Goal: Task Accomplishment & Management: Manage account settings

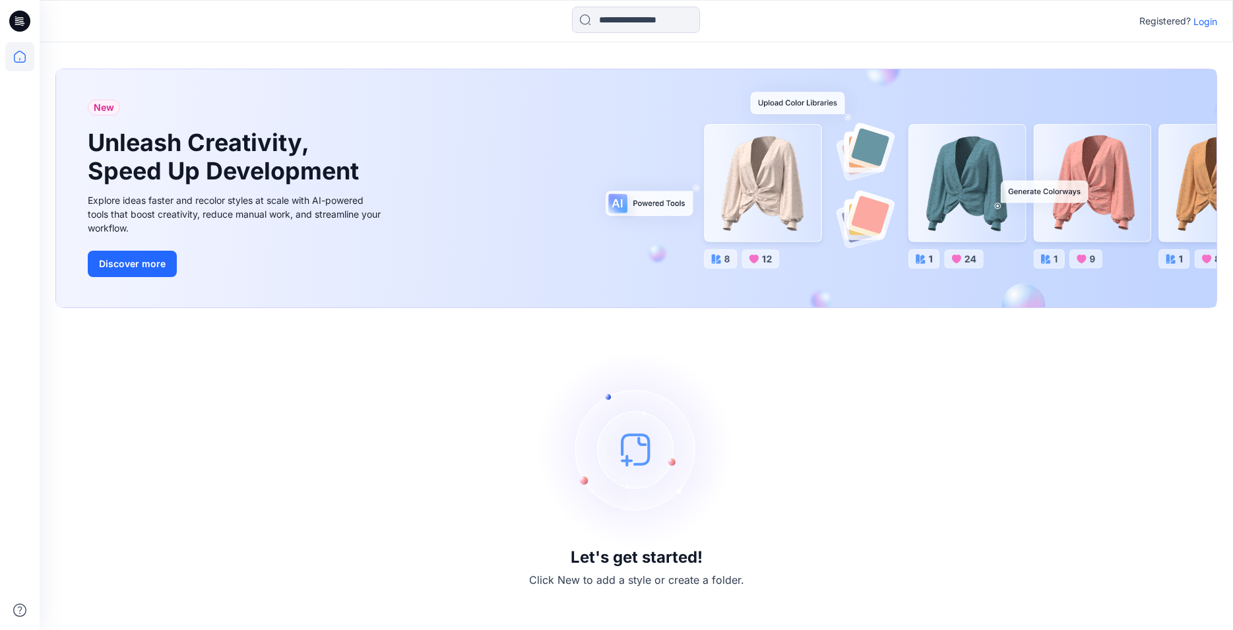
click at [1206, 21] on p "Login" at bounding box center [1206, 22] width 24 height 14
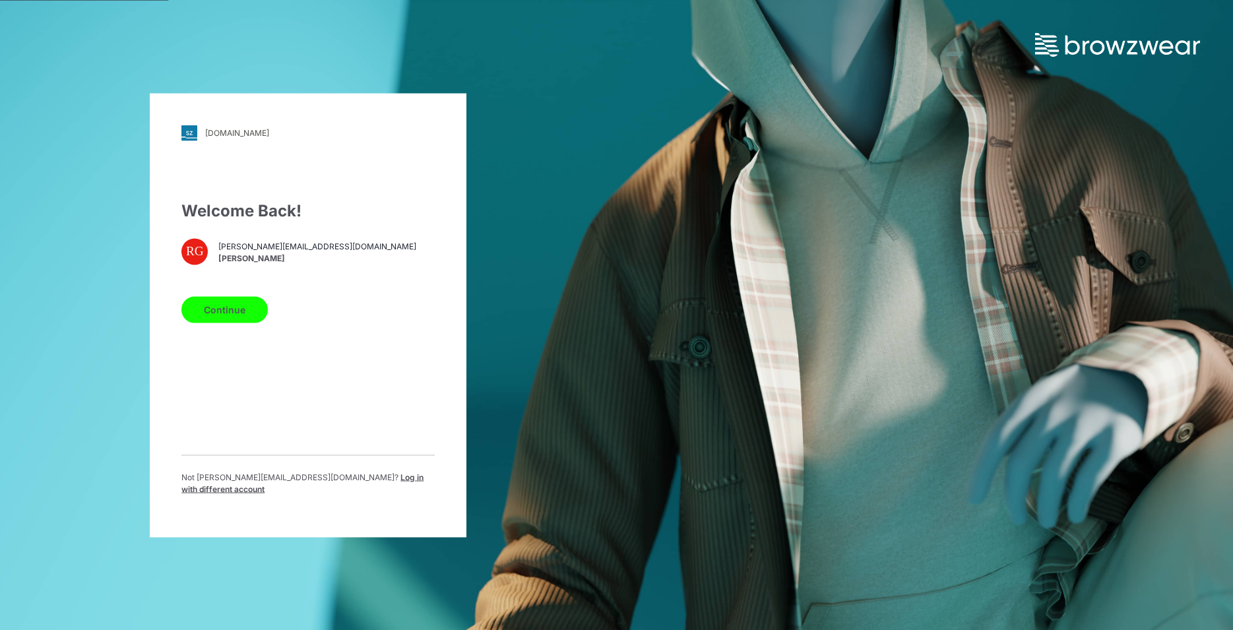
click at [227, 317] on button "Continue" at bounding box center [224, 309] width 86 height 26
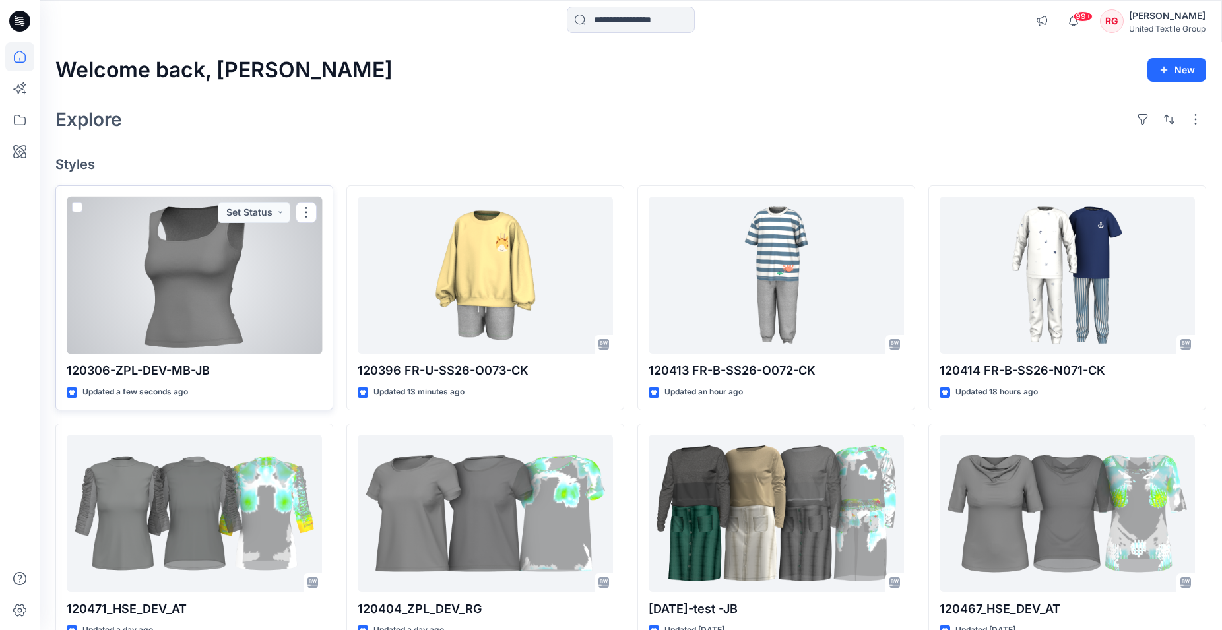
click at [242, 295] on div at bounding box center [194, 276] width 255 height 158
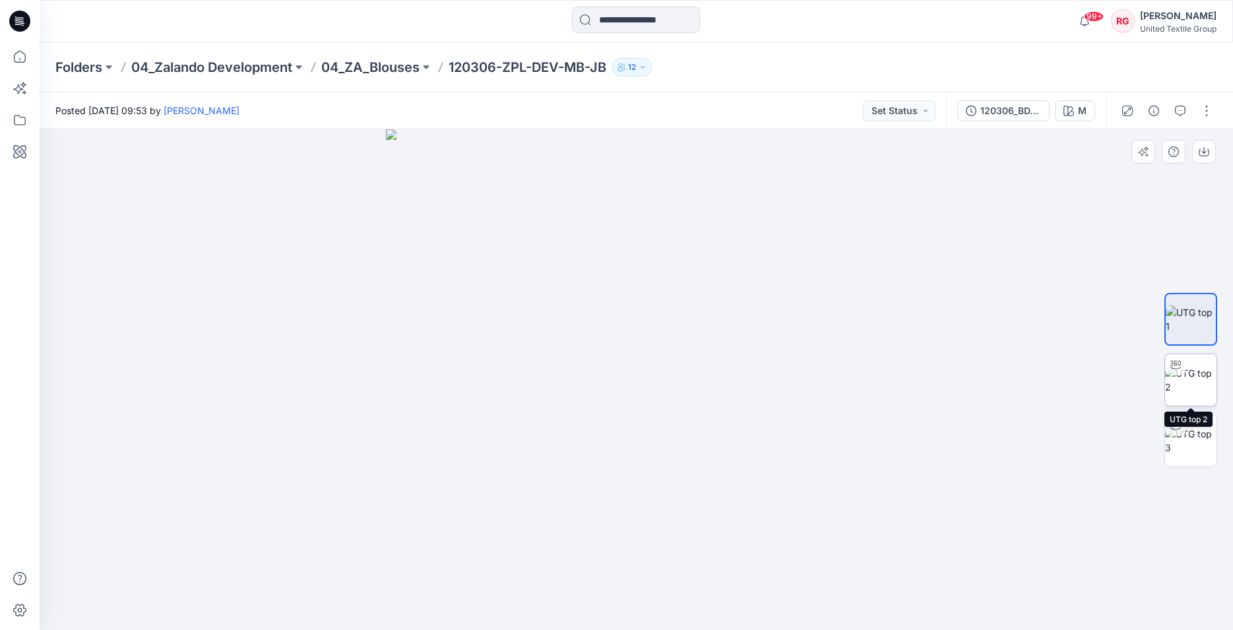
click at [1185, 383] on img at bounding box center [1190, 380] width 51 height 28
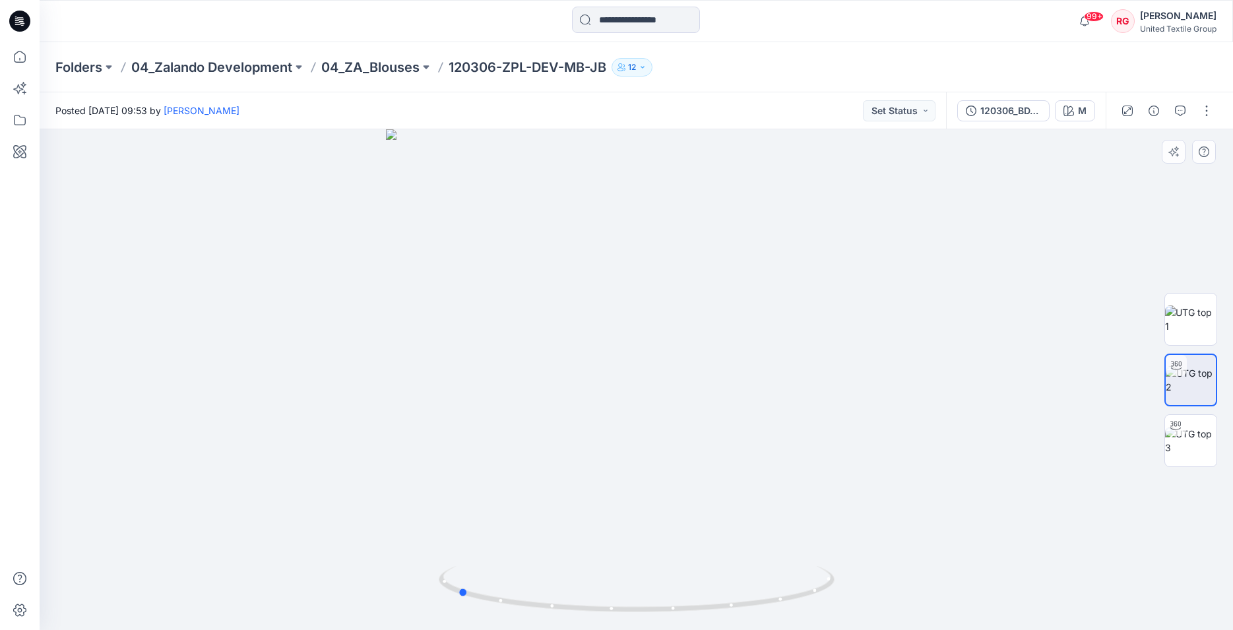
drag, startPoint x: 637, startPoint y: 613, endPoint x: 853, endPoint y: 581, distance: 218.8
click at [853, 581] on div at bounding box center [637, 379] width 1194 height 501
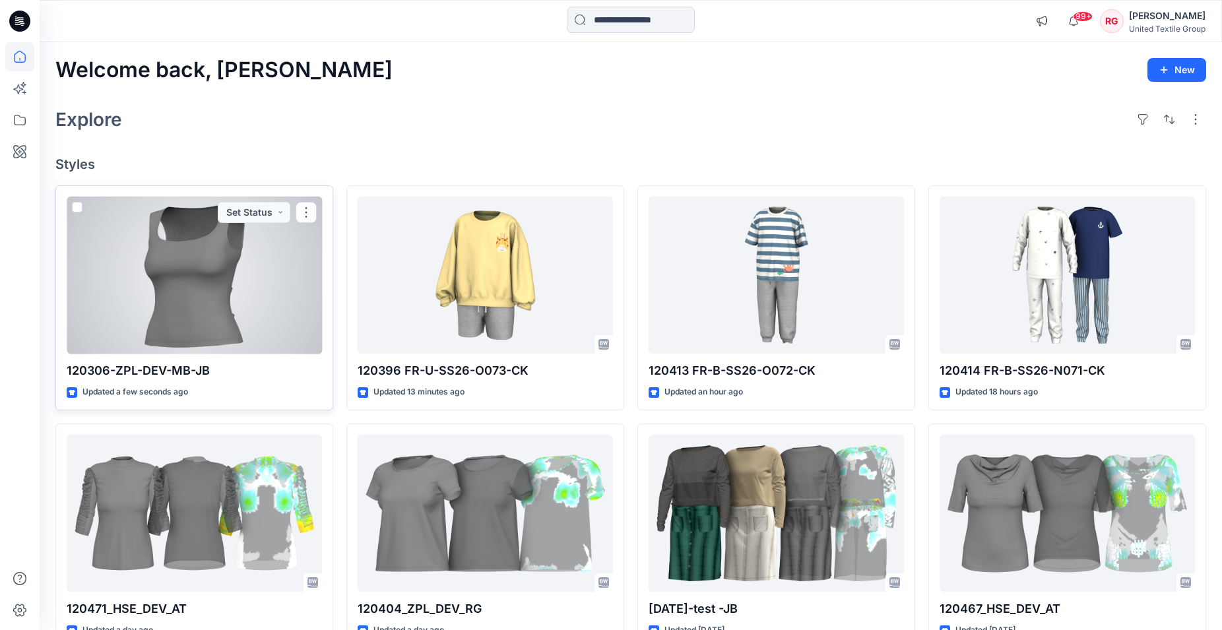
click at [239, 269] on div at bounding box center [194, 276] width 255 height 158
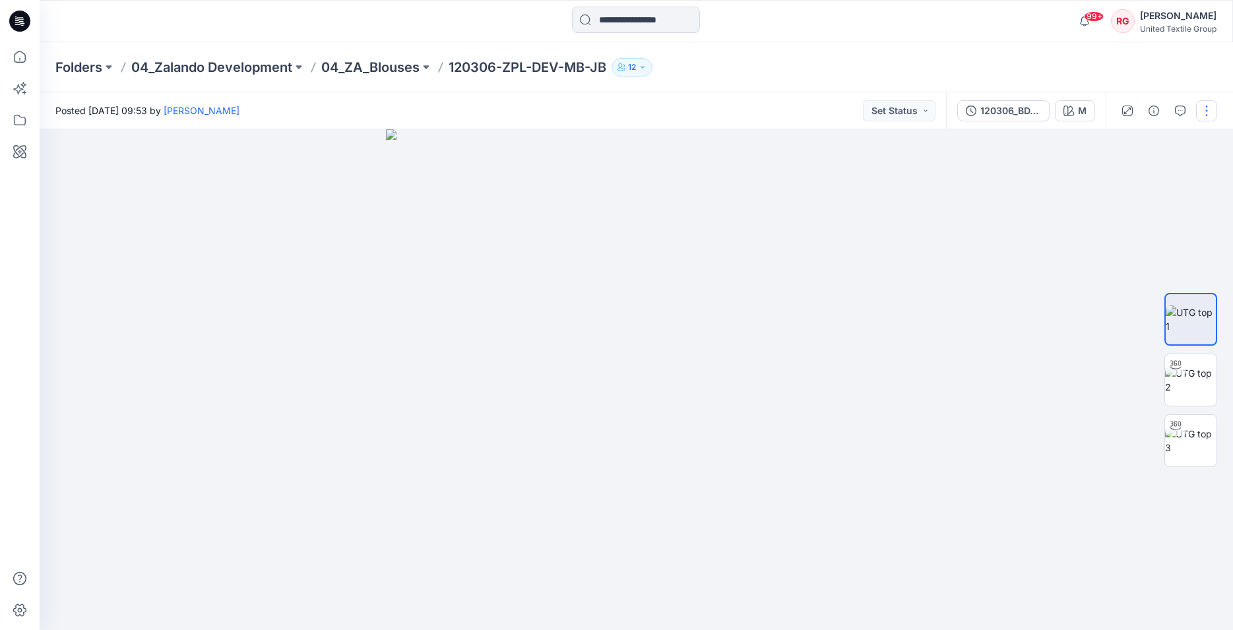
click at [1204, 112] on button "button" at bounding box center [1206, 110] width 21 height 21
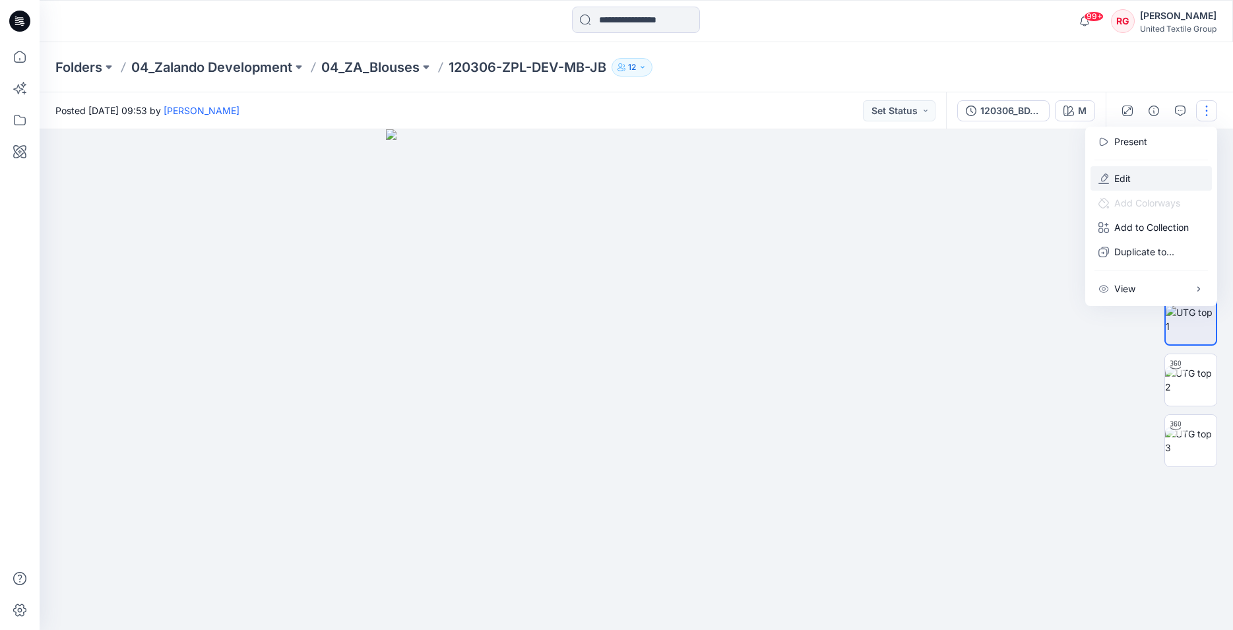
click at [1155, 176] on button "Edit" at bounding box center [1151, 178] width 121 height 24
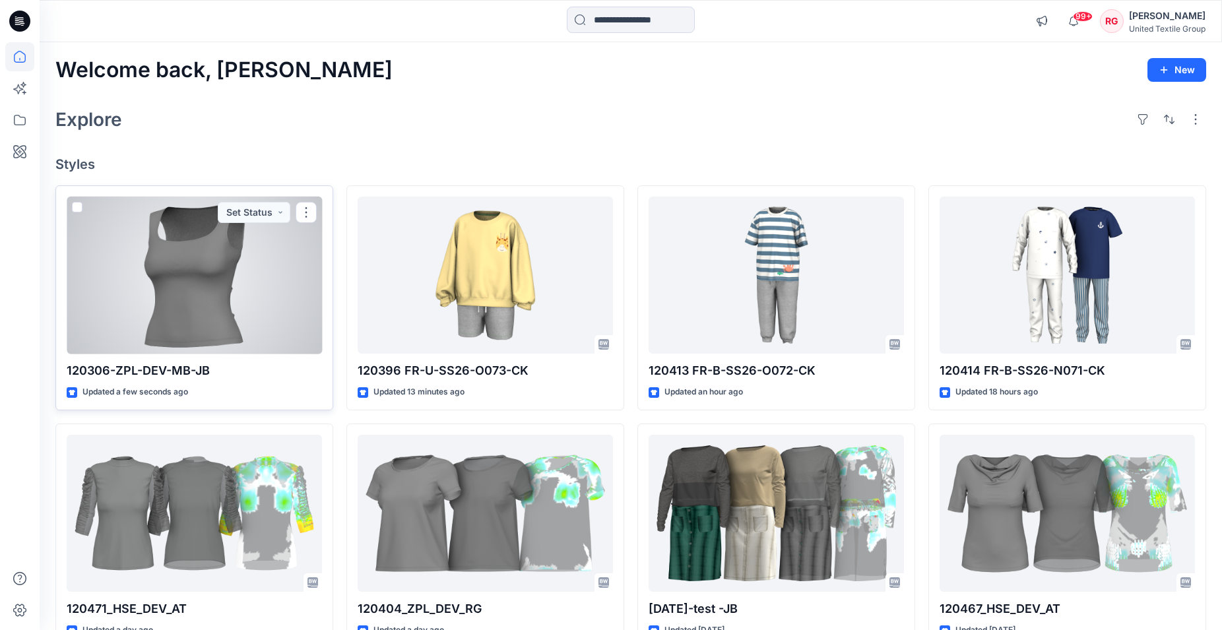
click at [199, 285] on div at bounding box center [194, 276] width 255 height 158
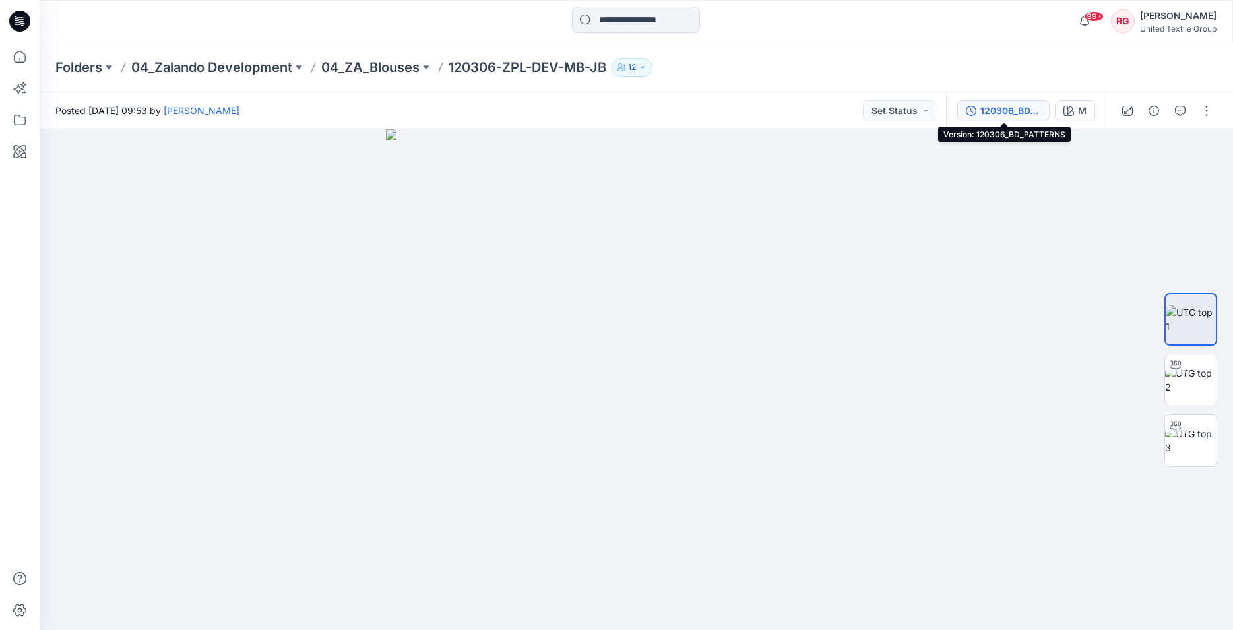
click at [1037, 114] on div "120306_BD_PATTERNS" at bounding box center [1010, 111] width 61 height 15
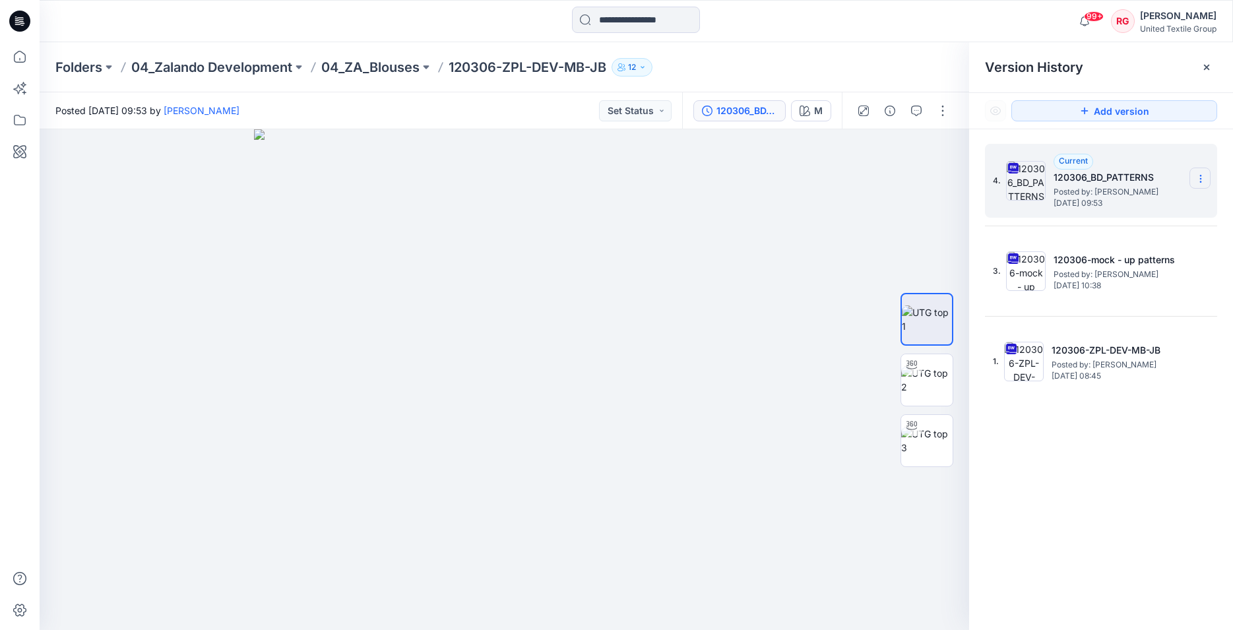
click at [1202, 178] on icon at bounding box center [1201, 179] width 11 height 11
click at [1142, 258] on span "Rename Version" at bounding box center [1113, 257] width 69 height 16
click at [883, 208] on div at bounding box center [505, 379] width 930 height 501
click at [1201, 181] on icon at bounding box center [1200, 181] width 1 height 1
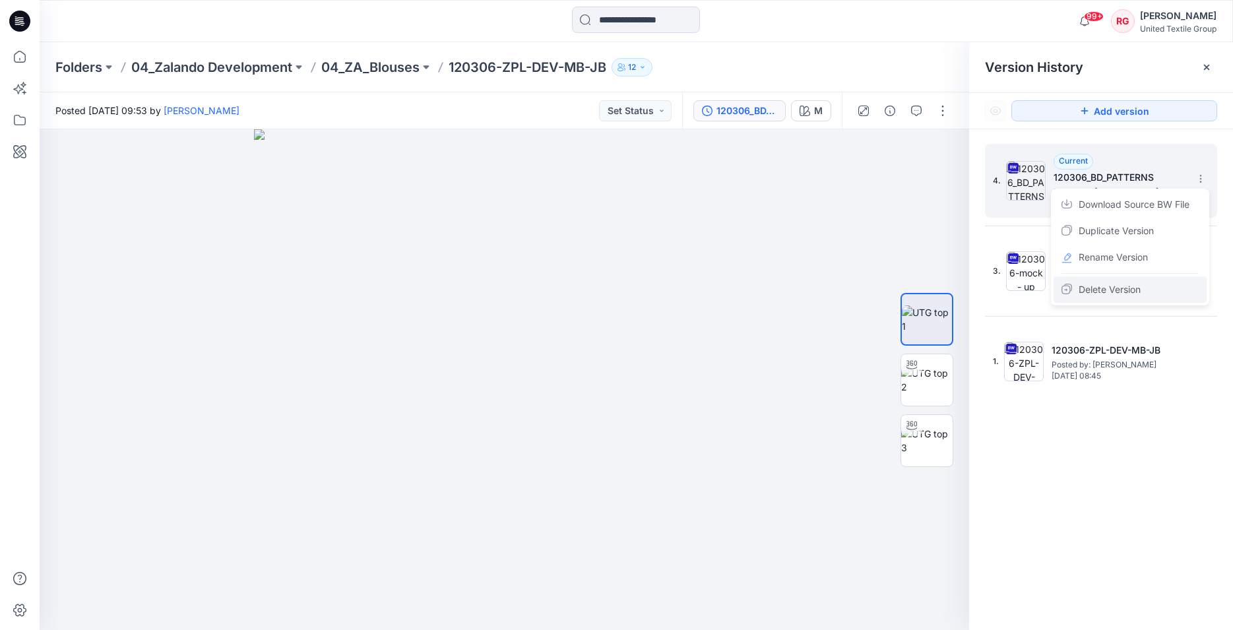
click at [1137, 290] on span "Delete Version" at bounding box center [1110, 290] width 62 height 16
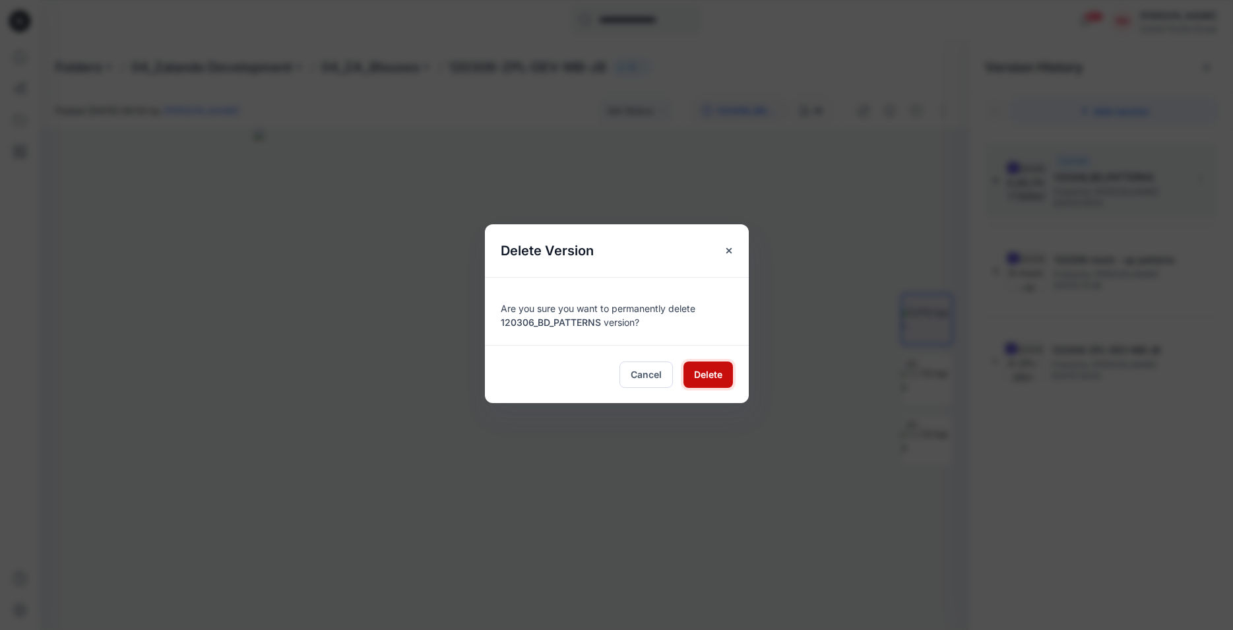
click at [707, 377] on span "Delete" at bounding box center [708, 374] width 28 height 14
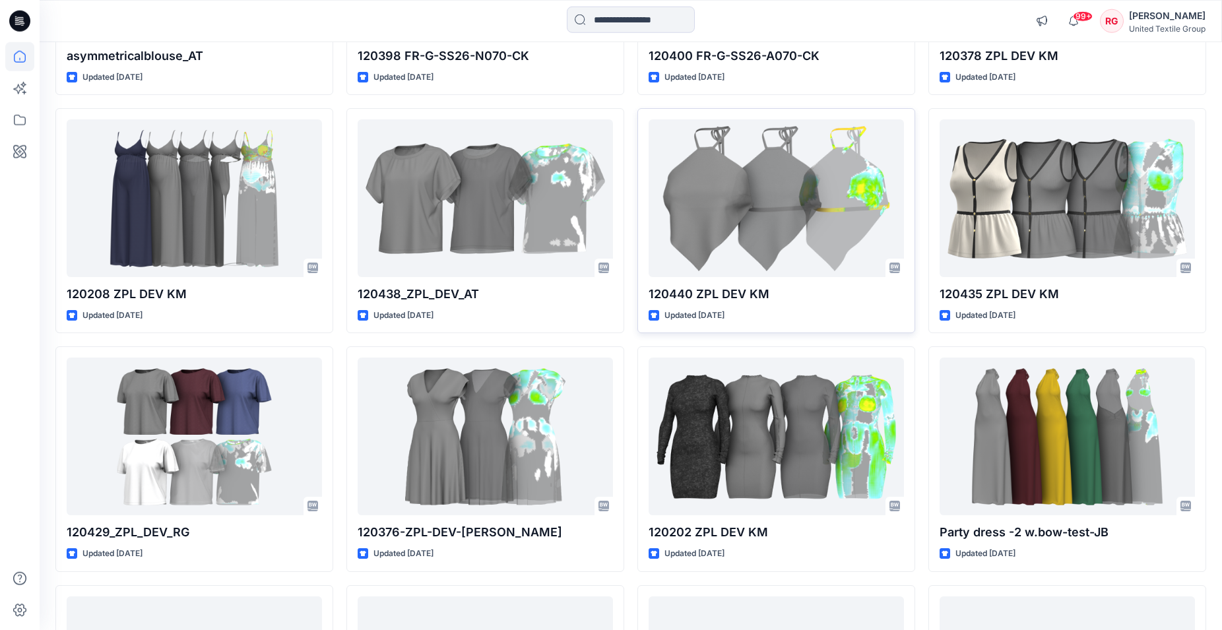
scroll to position [4879, 0]
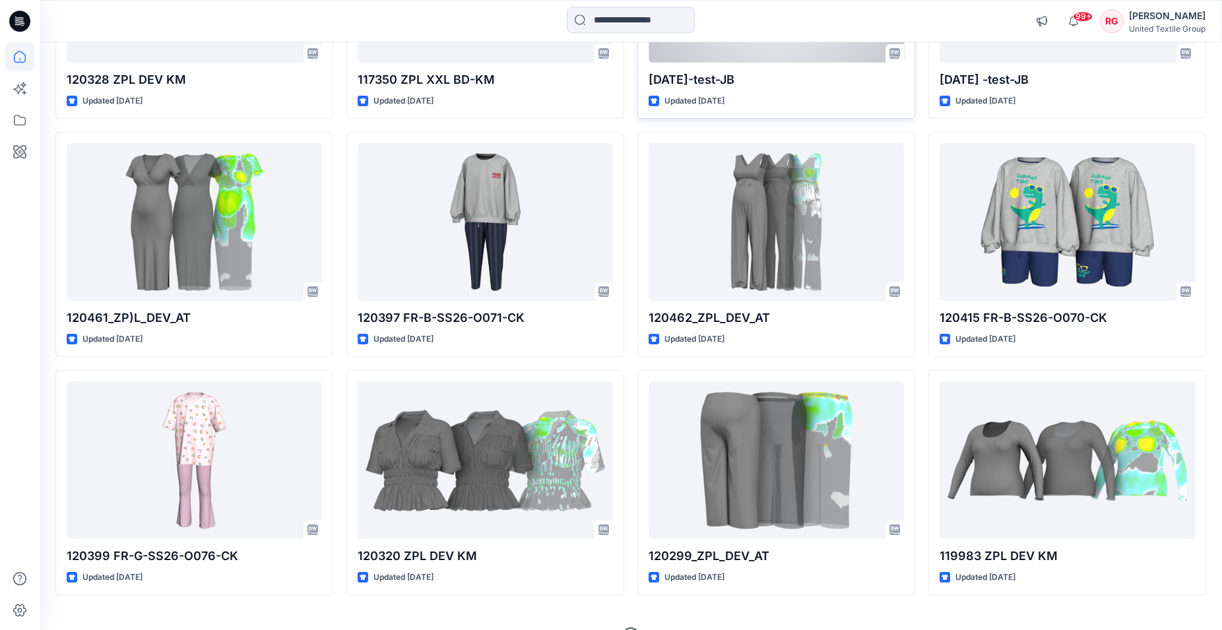
scroll to position [1750, 0]
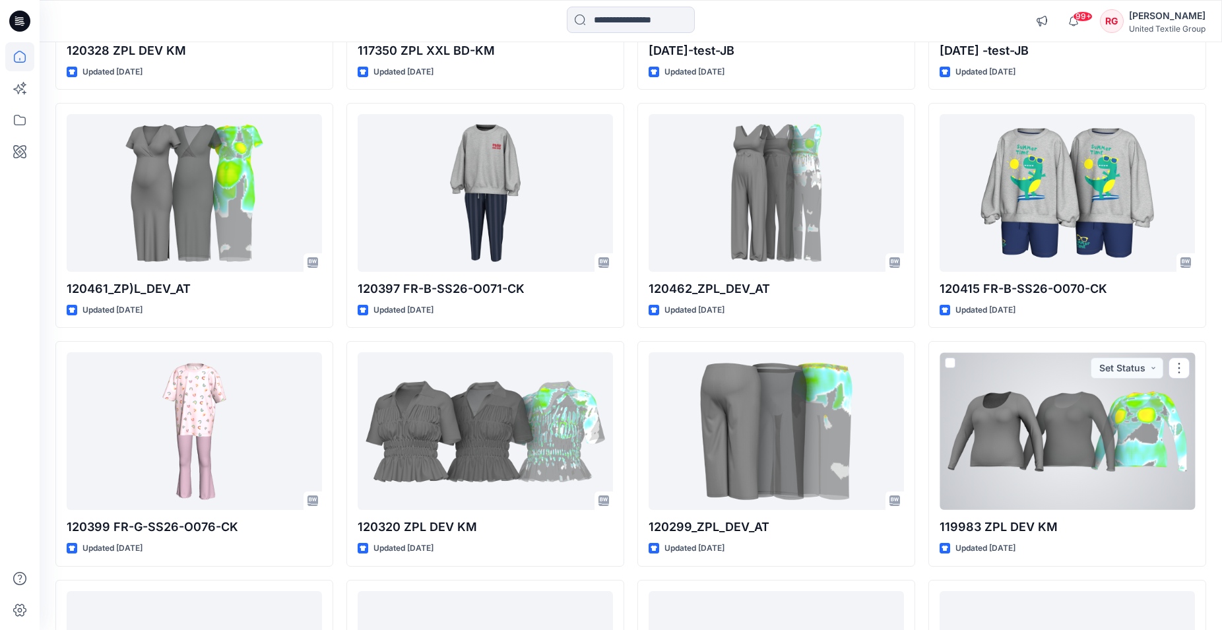
click at [1095, 442] on div at bounding box center [1067, 431] width 255 height 158
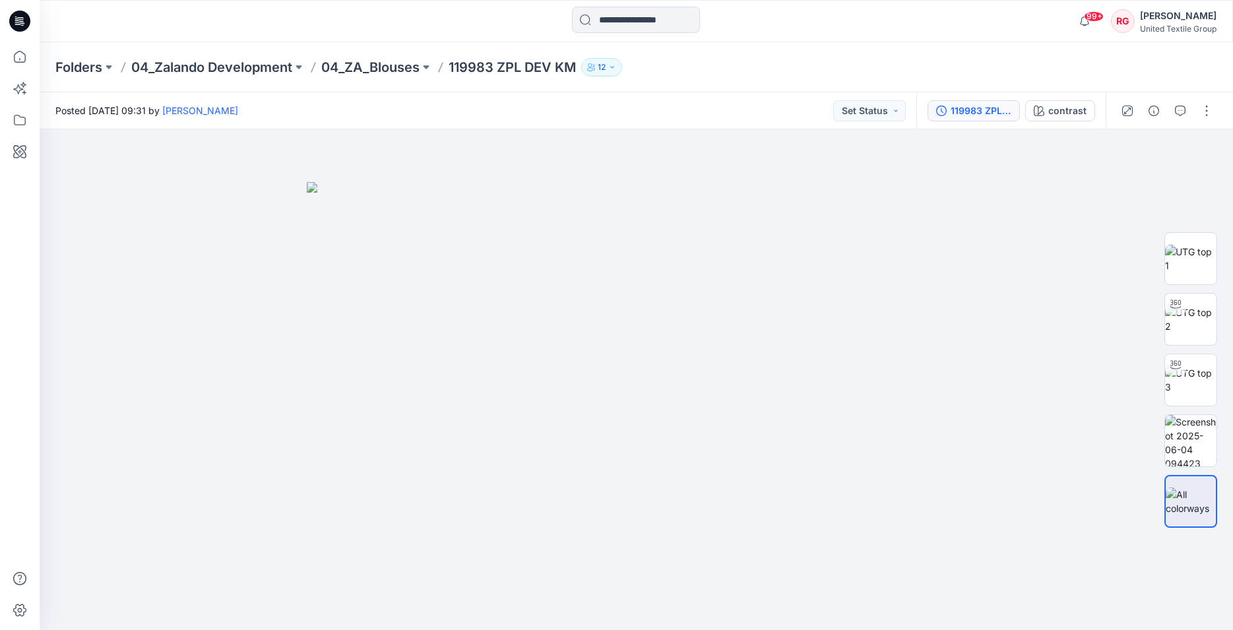
click at [978, 112] on div "119983 ZPL XXL KM" at bounding box center [981, 111] width 61 height 15
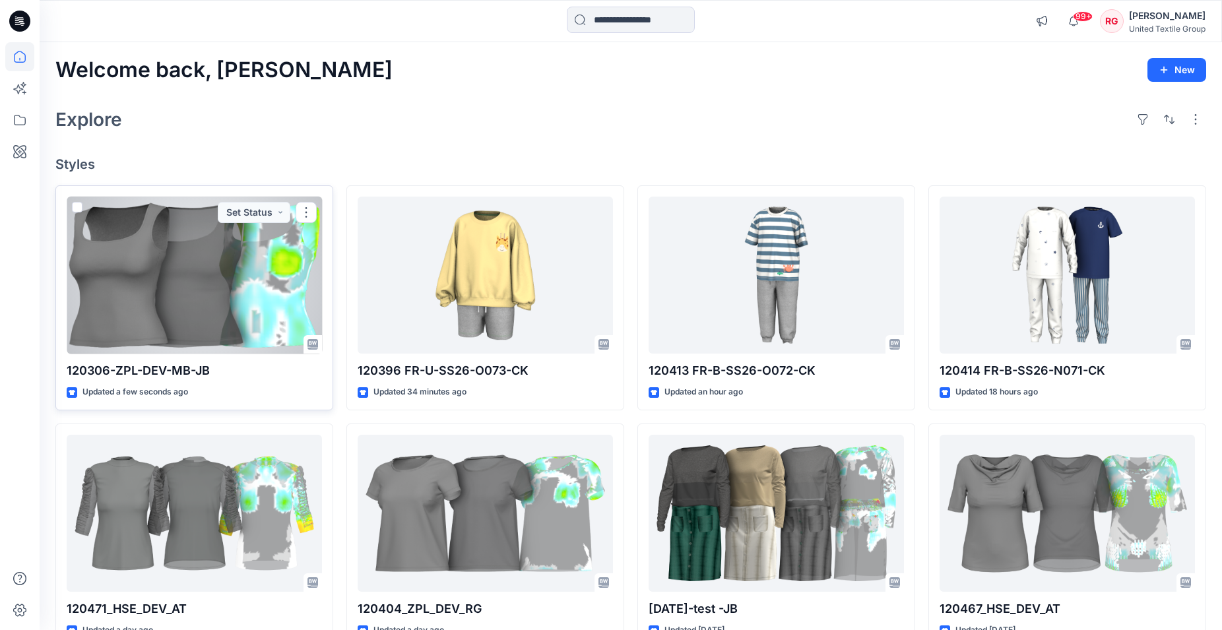
click at [207, 289] on div at bounding box center [194, 276] width 255 height 158
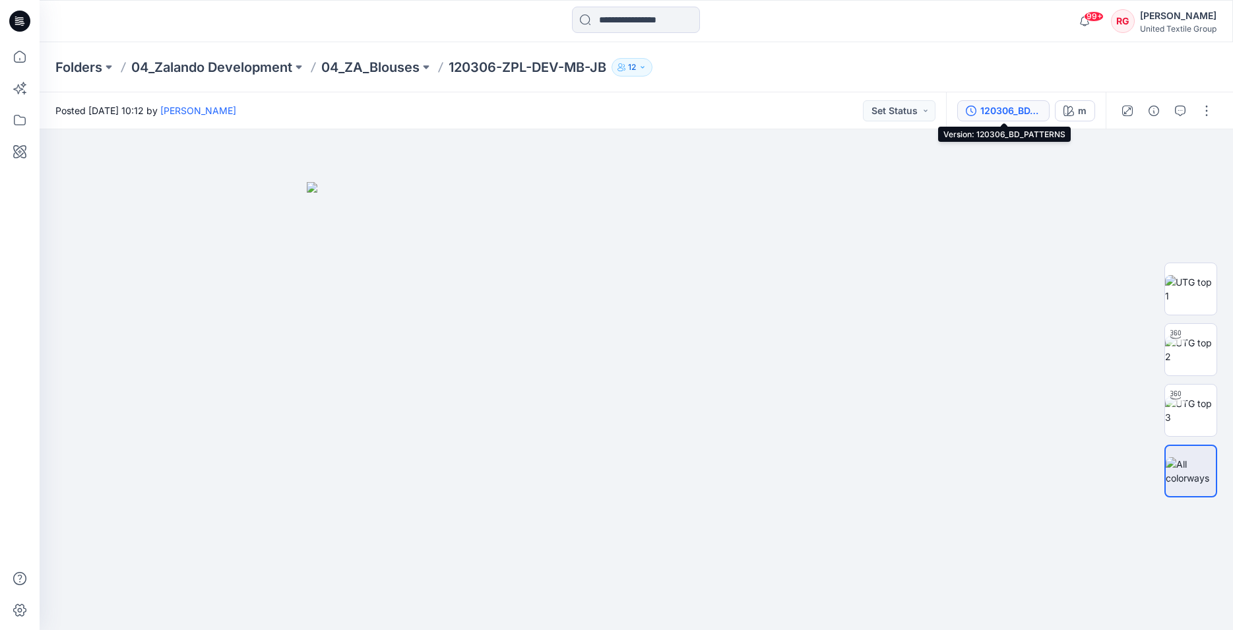
click at [1018, 106] on div "120306_BD_PATTERNS" at bounding box center [1010, 111] width 61 height 15
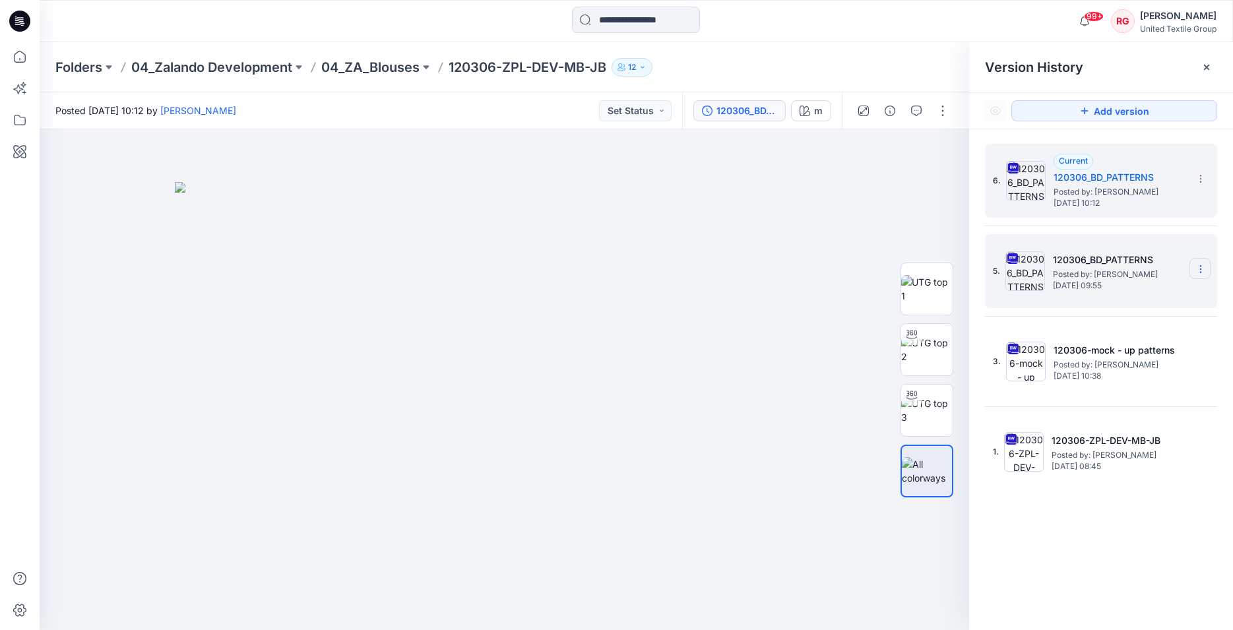
click at [1200, 270] on icon at bounding box center [1200, 269] width 1 height 1
click at [1132, 410] on span "Delete Version" at bounding box center [1110, 407] width 62 height 16
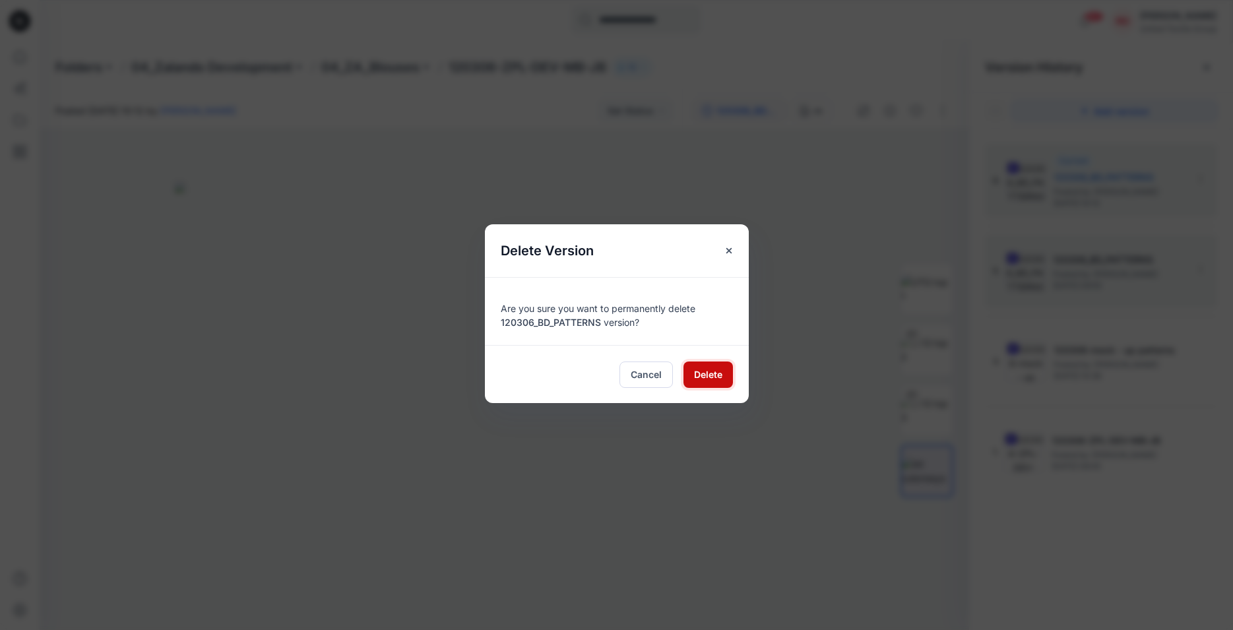
click at [705, 369] on span "Delete" at bounding box center [708, 374] width 28 height 14
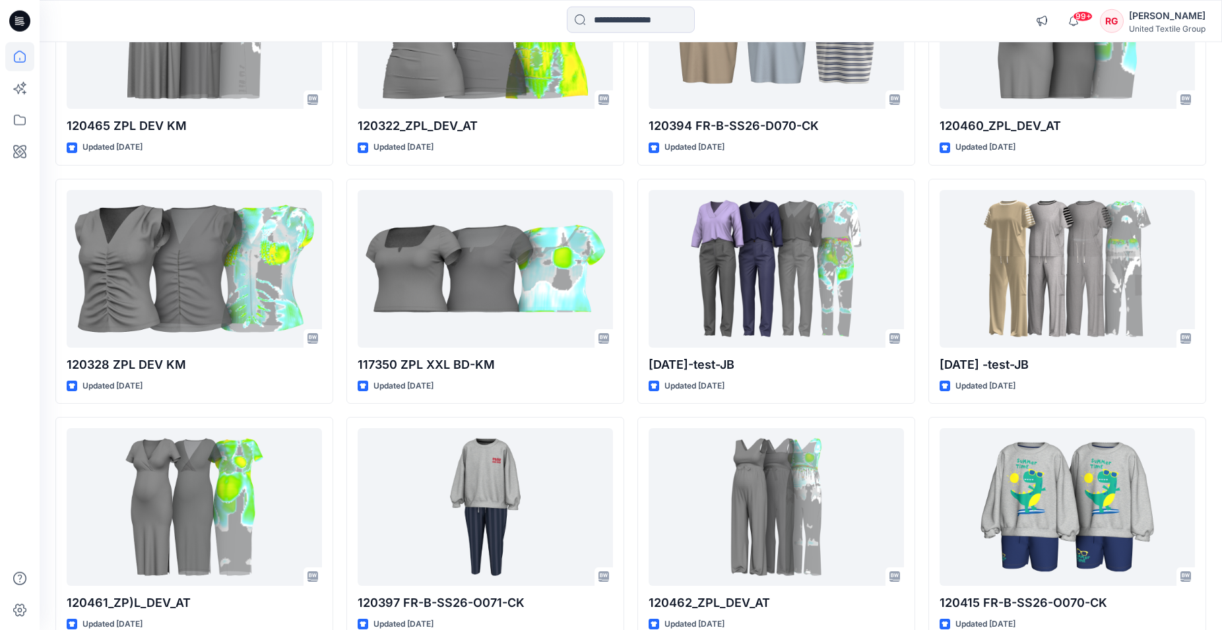
scroll to position [1439, 0]
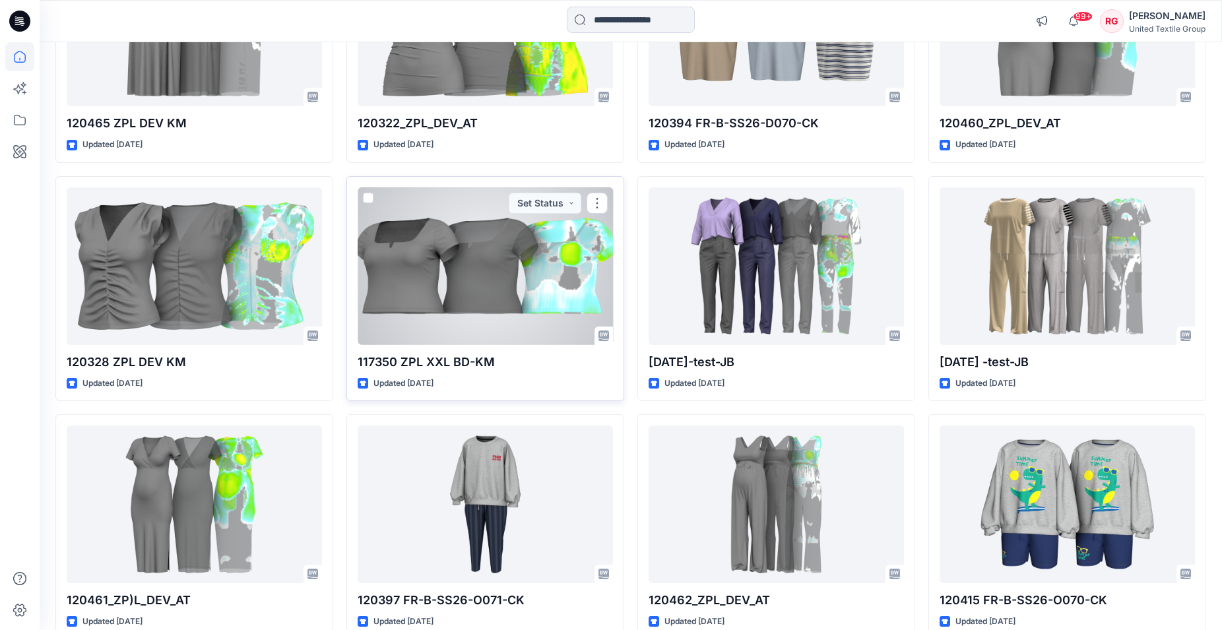
click at [486, 258] on div at bounding box center [485, 266] width 255 height 158
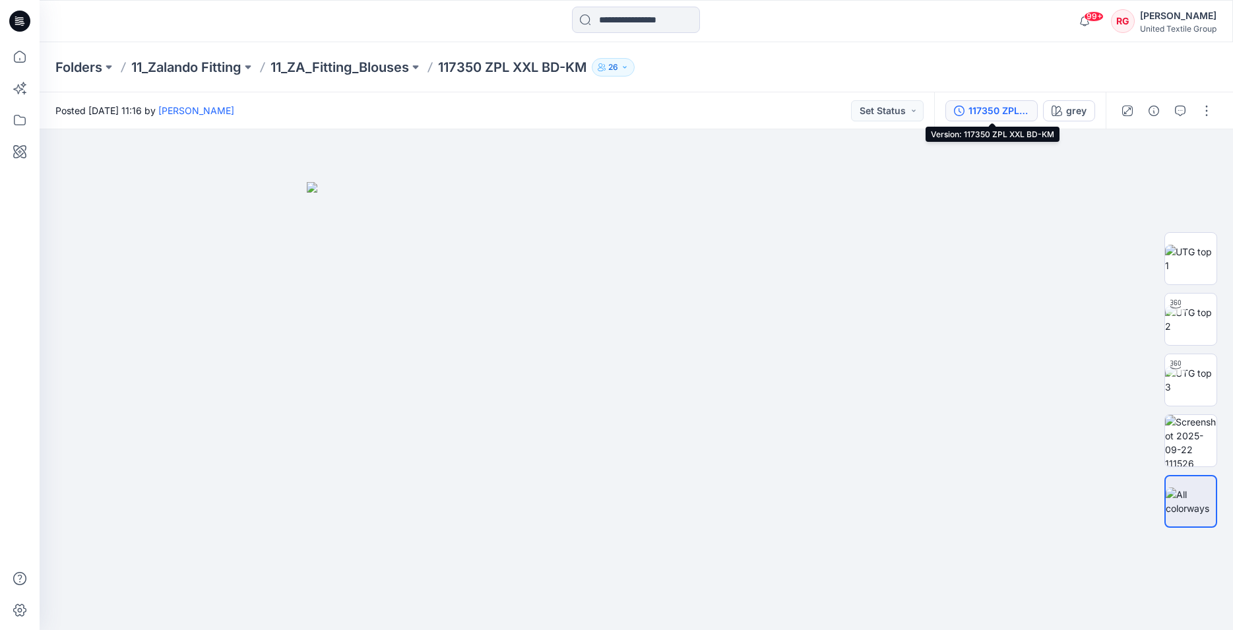
click at [1021, 110] on div "117350 ZPL XXL BD-KM" at bounding box center [999, 111] width 61 height 15
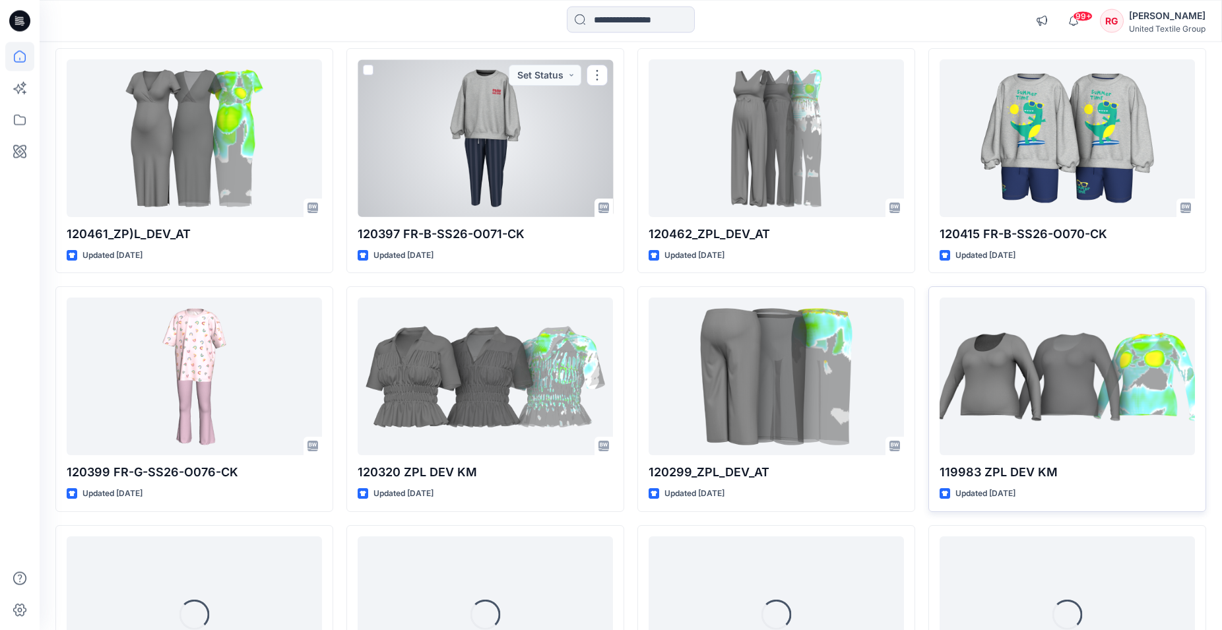
scroll to position [1884, 0]
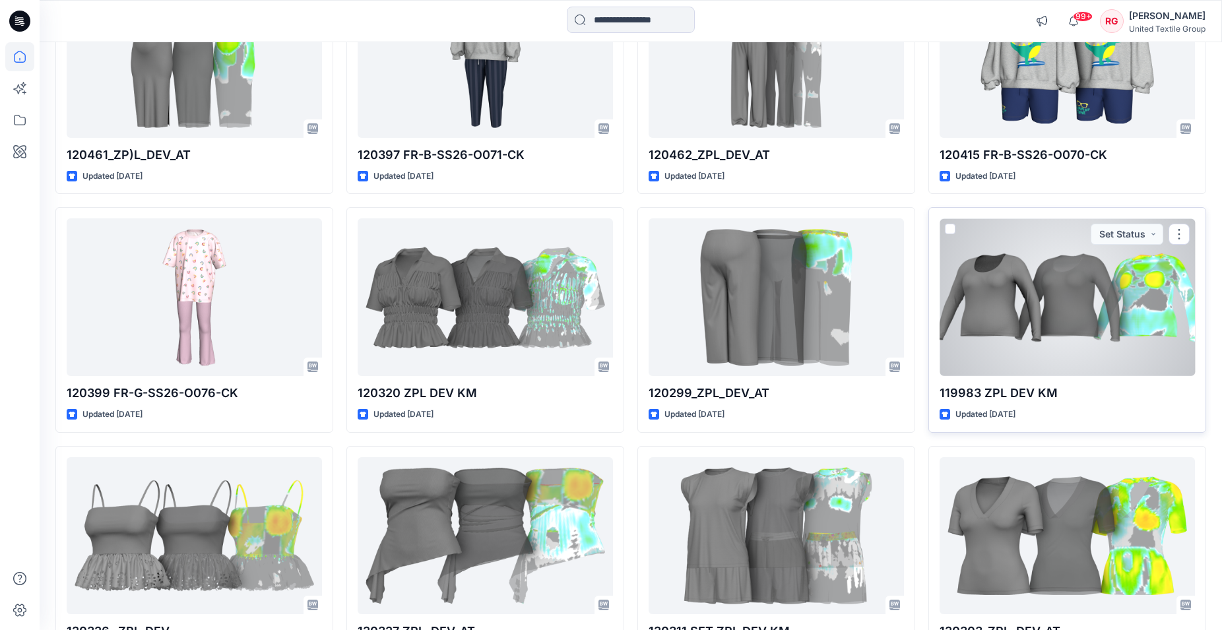
click at [1069, 316] on div at bounding box center [1067, 297] width 255 height 158
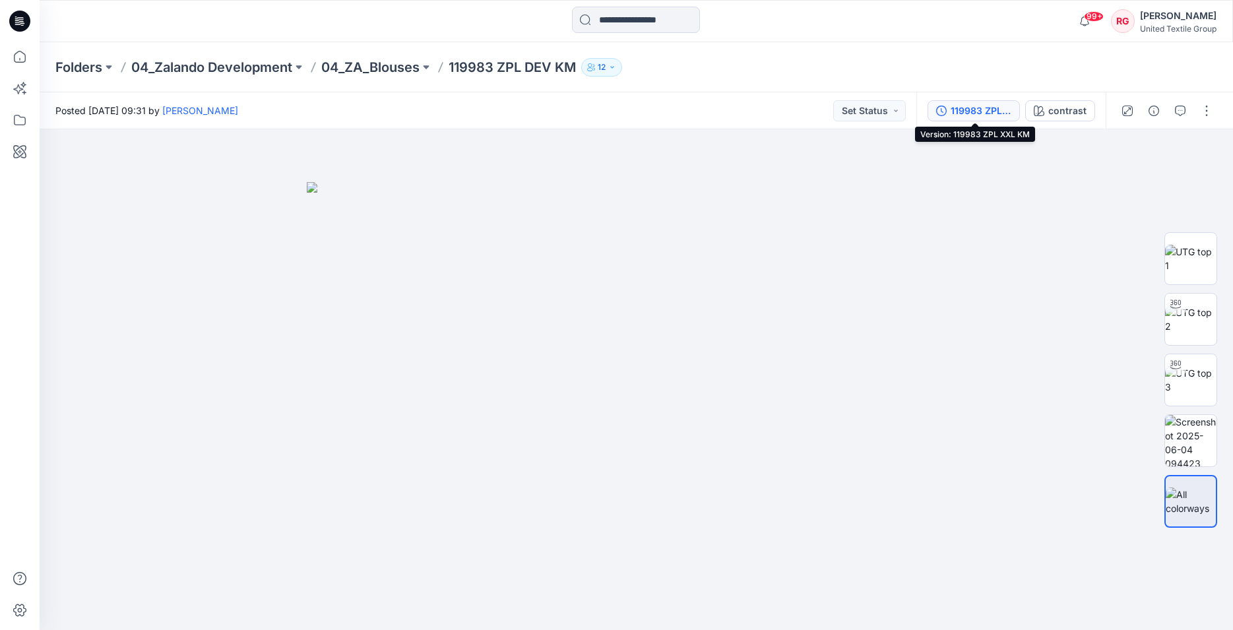
click at [970, 114] on div "119983 ZPL XXL KM" at bounding box center [981, 111] width 61 height 15
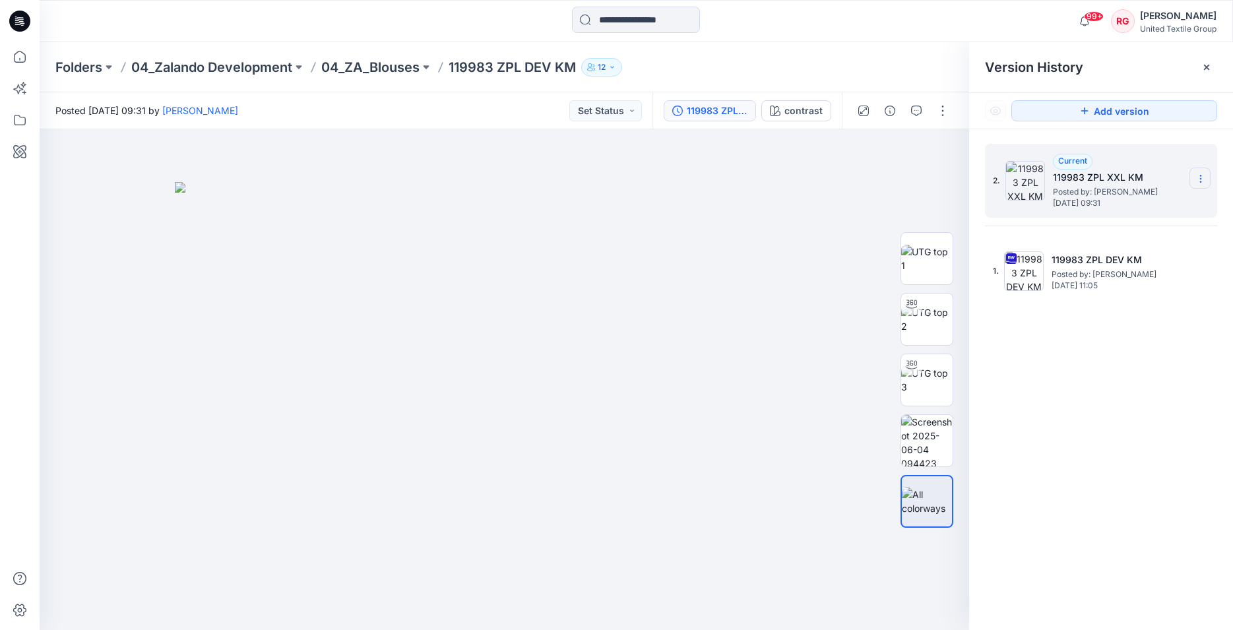
click at [1201, 179] on icon at bounding box center [1200, 179] width 1 height 1
click at [663, 224] on img at bounding box center [505, 406] width 660 height 449
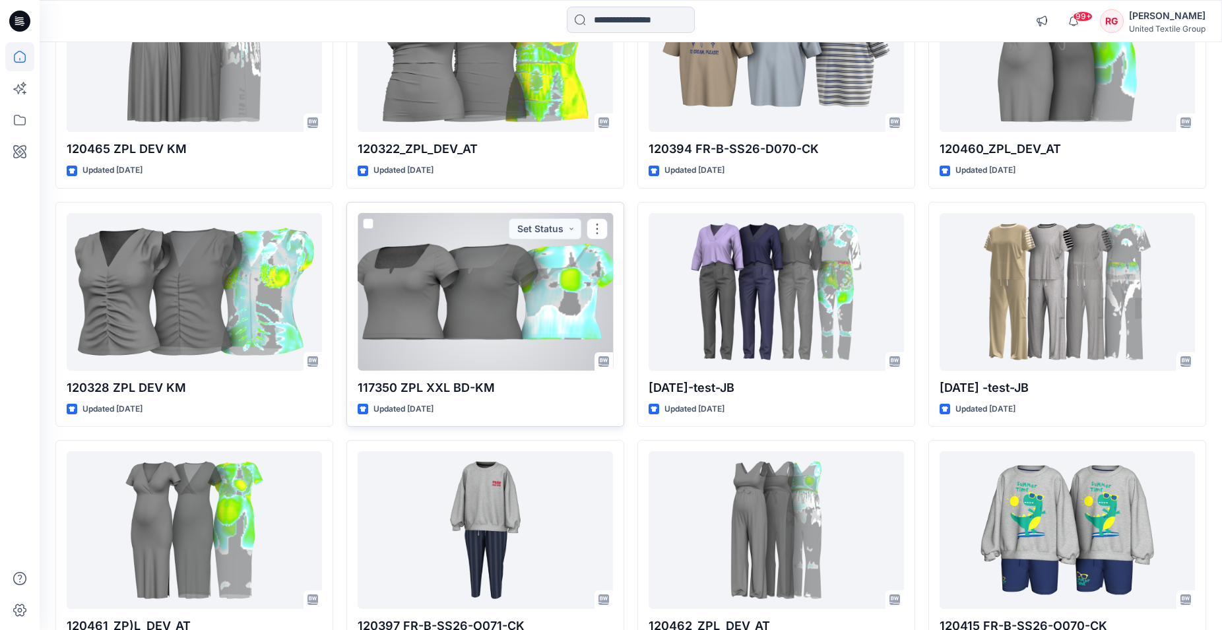
click at [493, 286] on div at bounding box center [485, 292] width 255 height 158
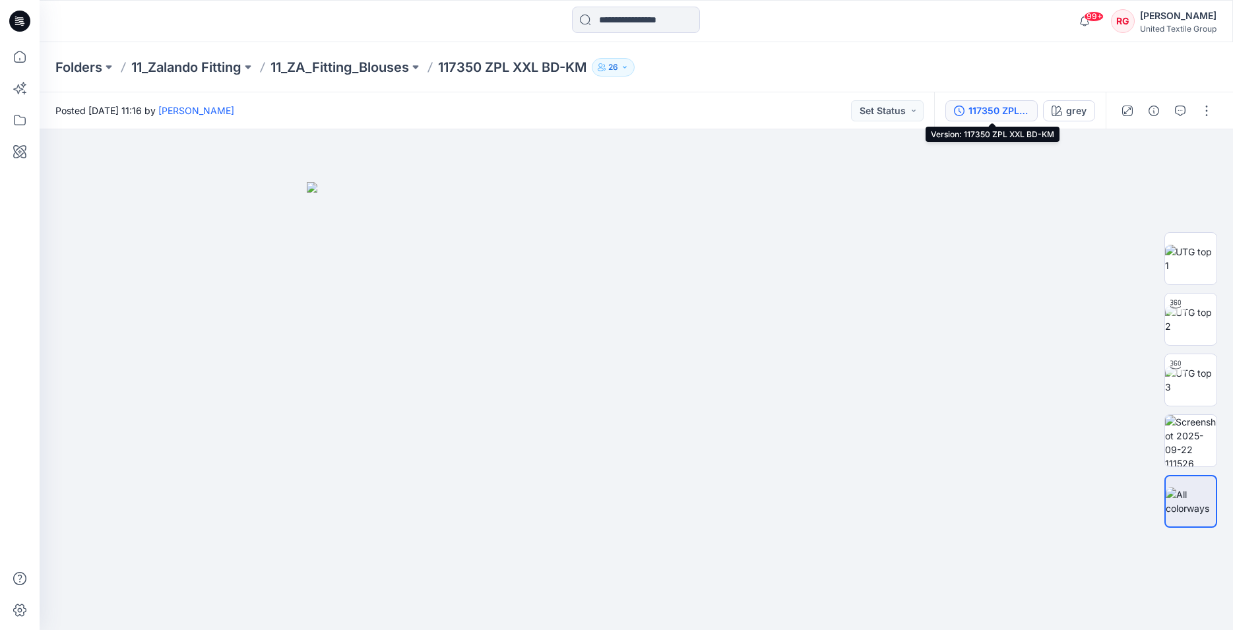
click at [1000, 110] on div "117350 ZPL XXL BD-KM" at bounding box center [999, 111] width 61 height 15
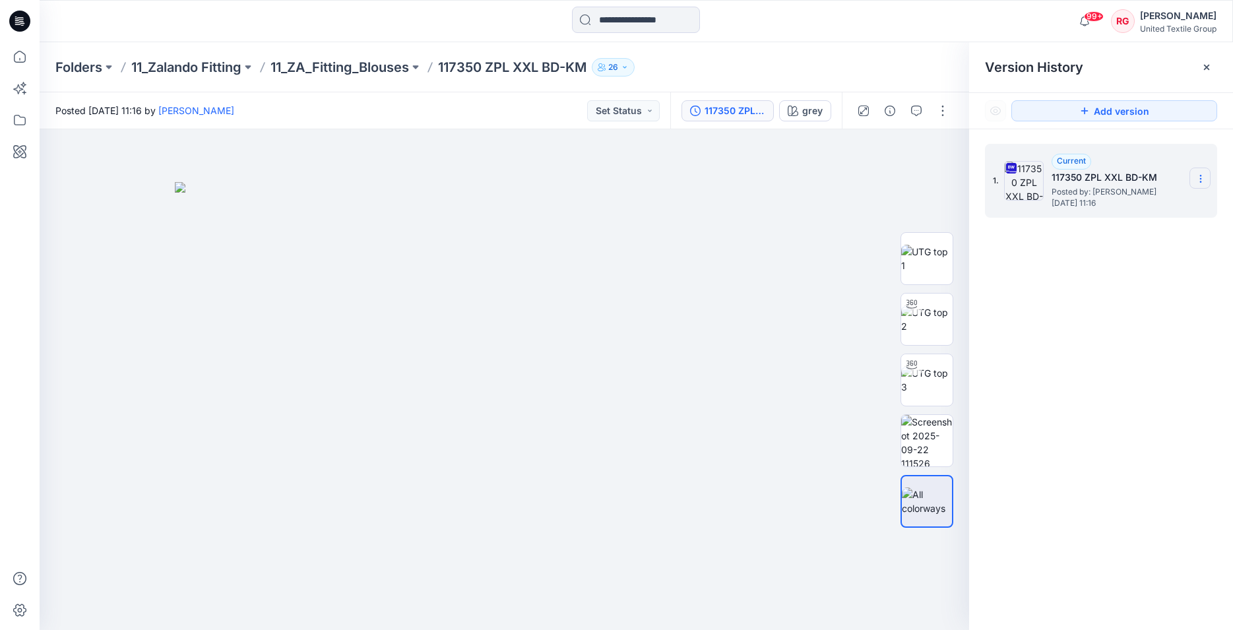
click at [1205, 180] on icon at bounding box center [1201, 179] width 11 height 11
click at [1153, 205] on span "Download Source BW File" at bounding box center [1134, 205] width 111 height 16
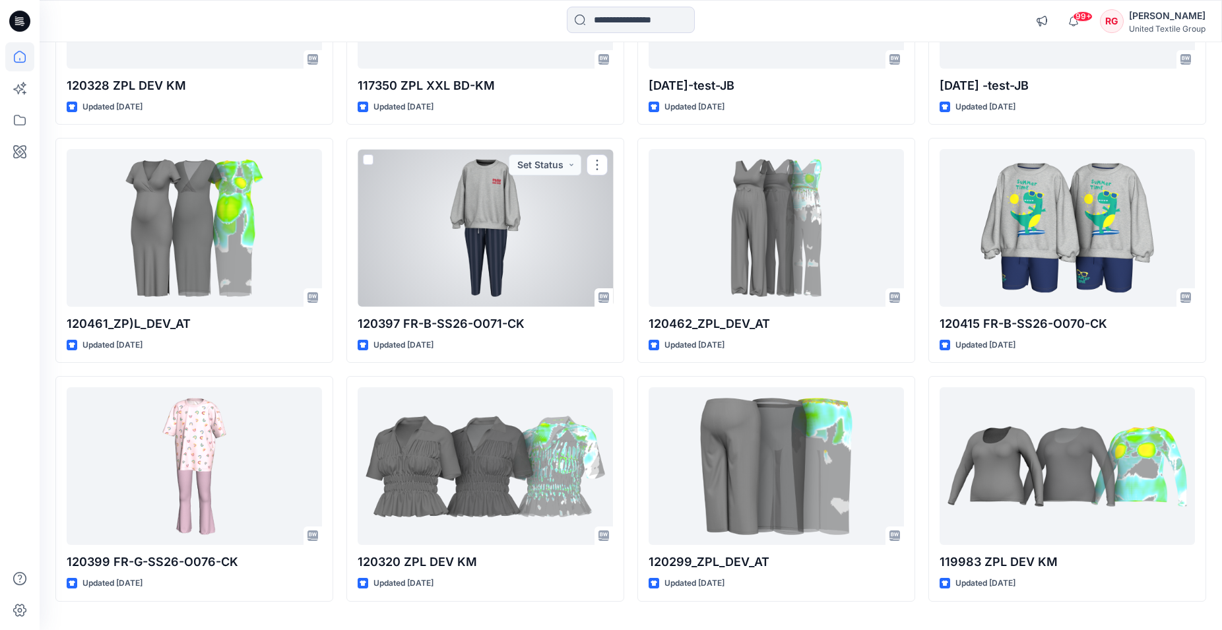
scroll to position [1750, 0]
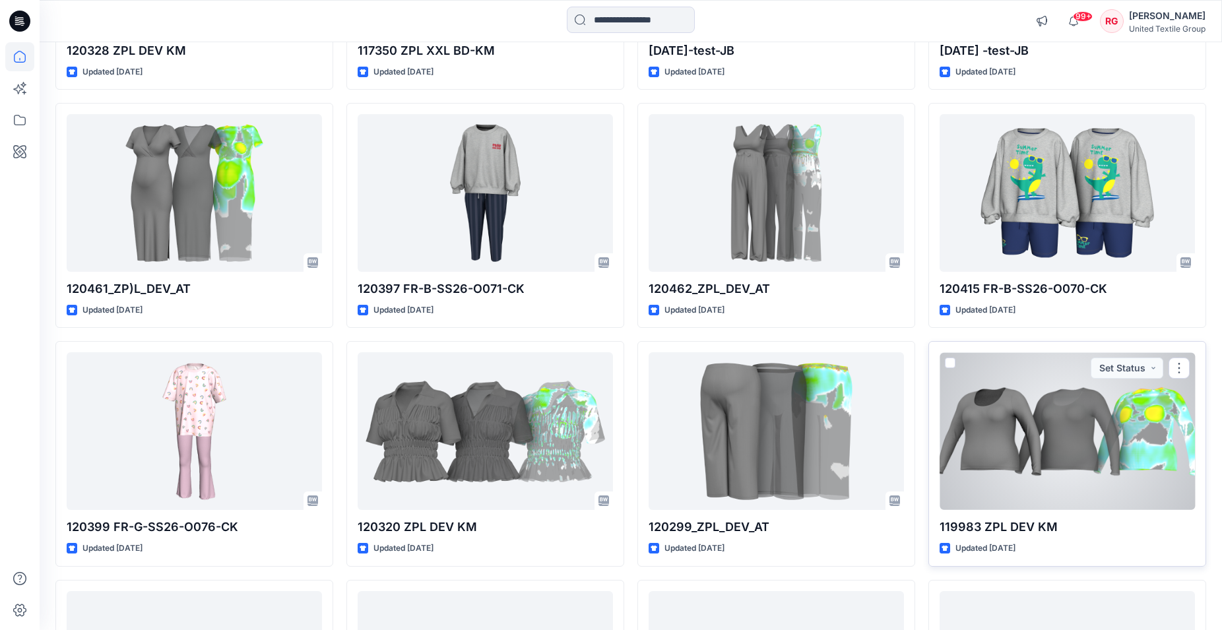
click at [1093, 434] on div at bounding box center [1067, 431] width 255 height 158
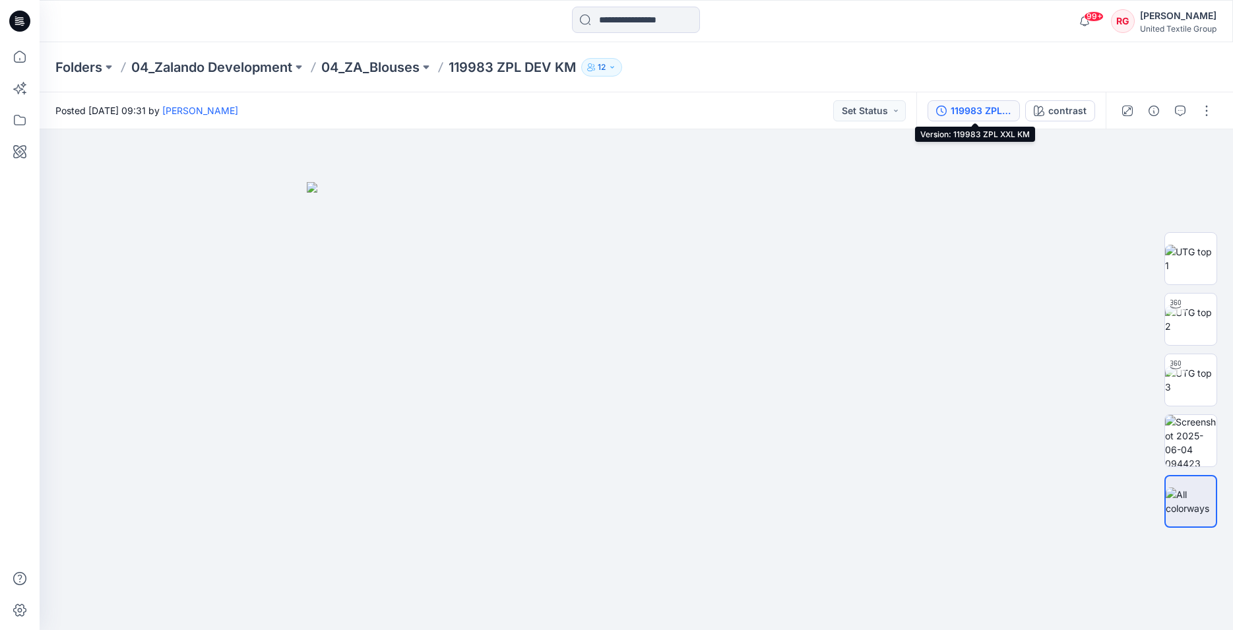
click at [997, 117] on div "119983 ZPL XXL KM" at bounding box center [981, 111] width 61 height 15
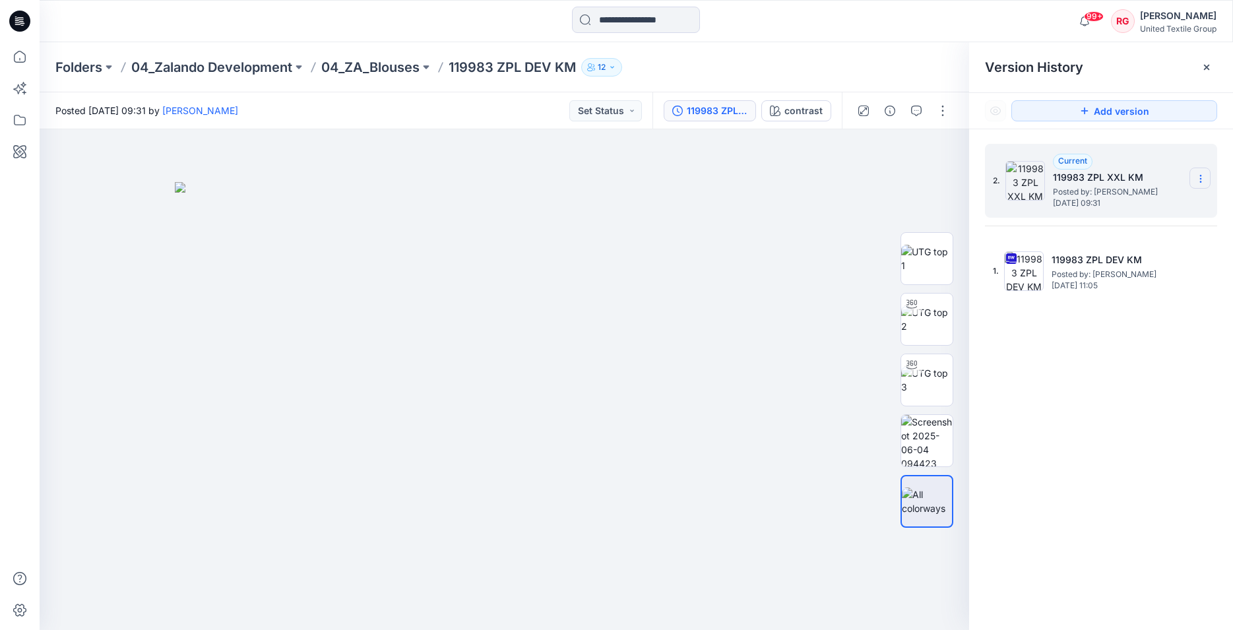
click at [1197, 181] on icon at bounding box center [1201, 179] width 11 height 11
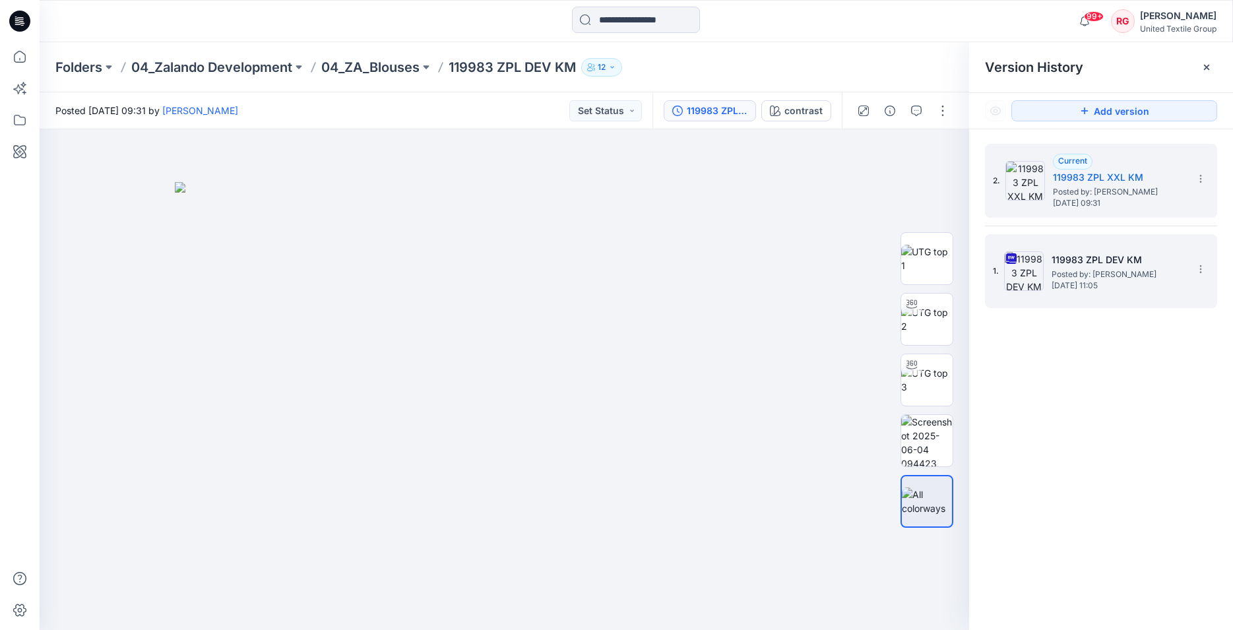
drag, startPoint x: 850, startPoint y: 203, endPoint x: 1087, endPoint y: 264, distance: 244.7
click at [851, 204] on div at bounding box center [505, 379] width 930 height 501
click at [1198, 272] on icon at bounding box center [1201, 269] width 11 height 11
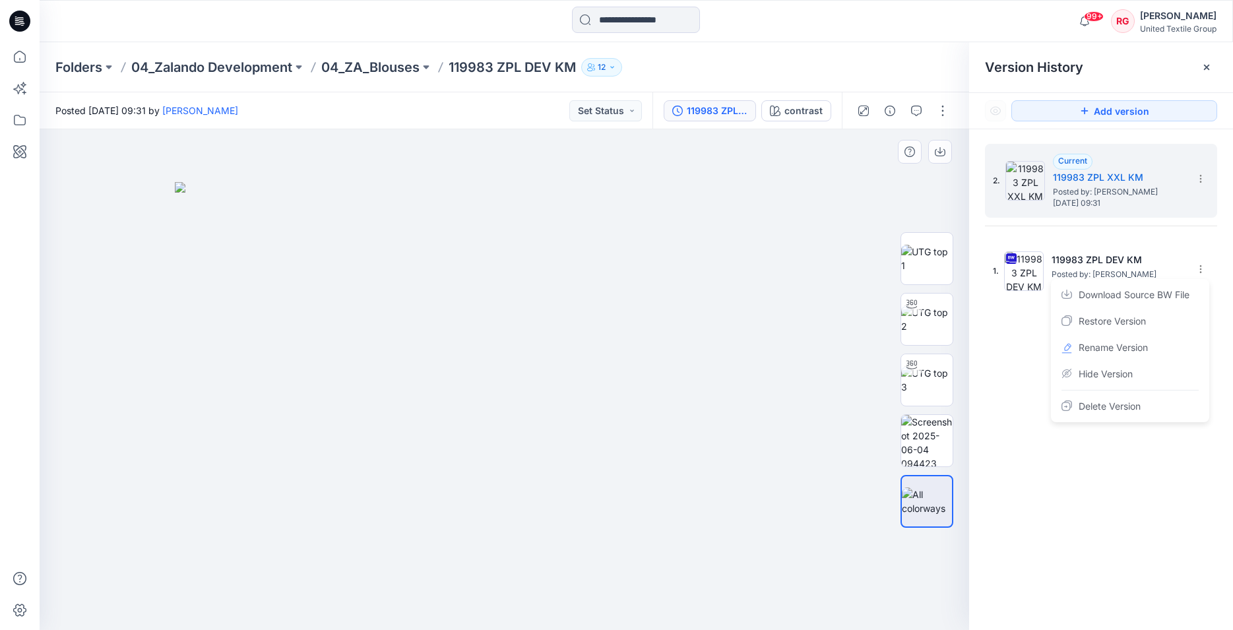
click at [751, 206] on img at bounding box center [505, 406] width 660 height 449
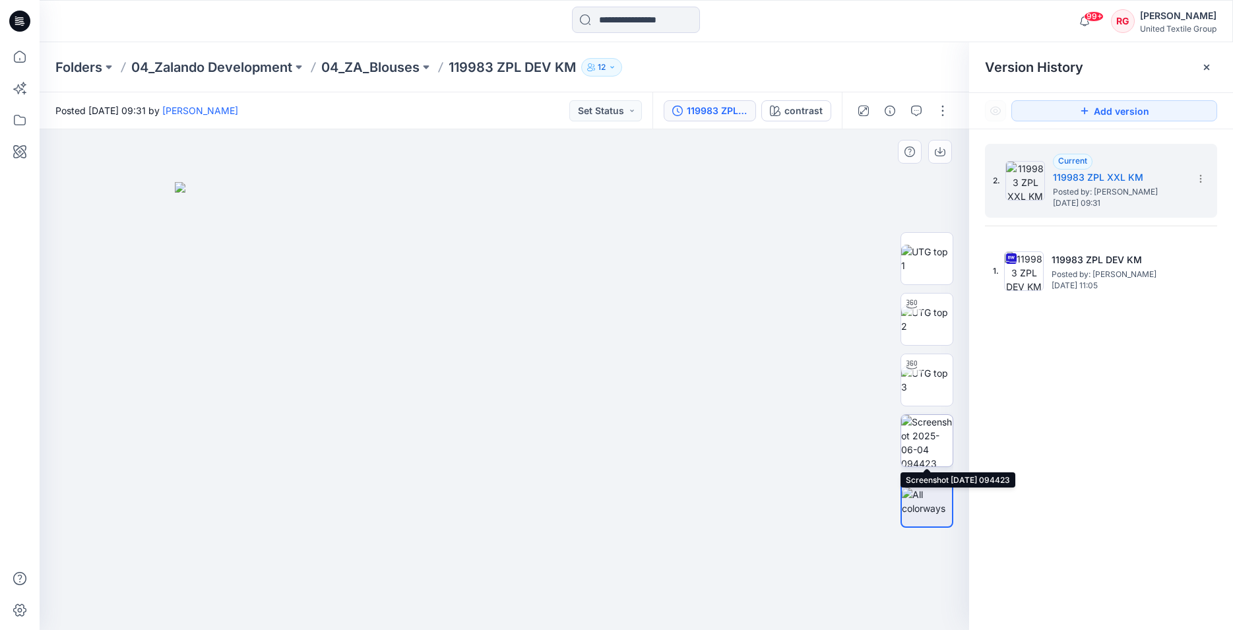
click at [931, 439] on img at bounding box center [926, 440] width 51 height 51
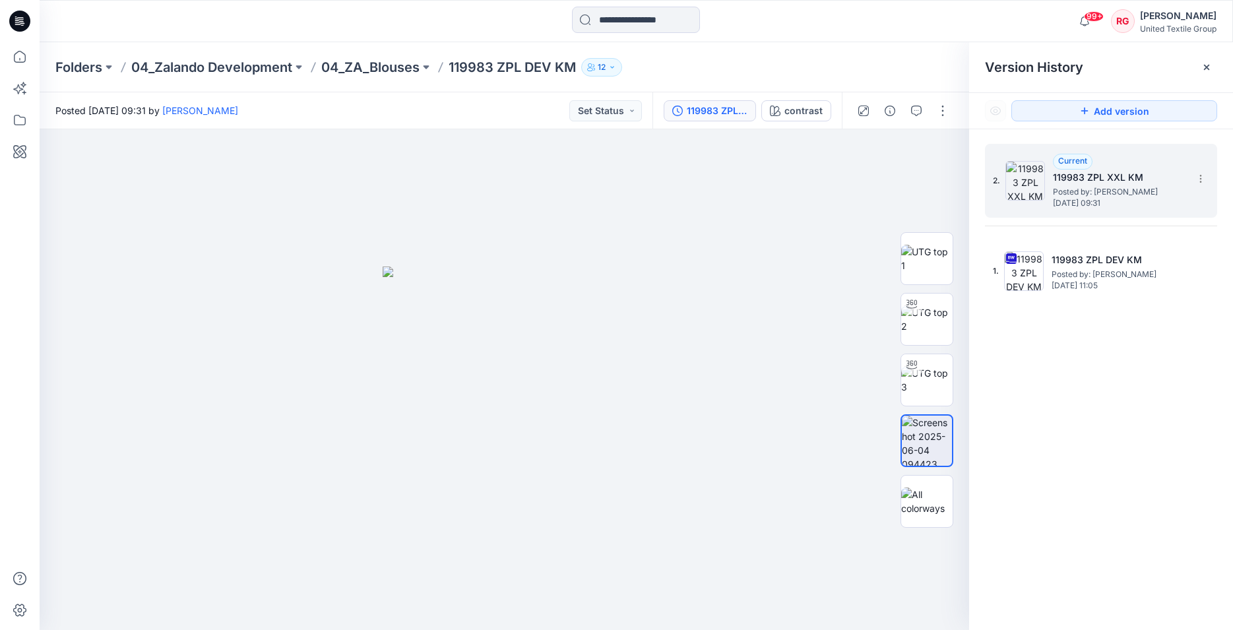
click at [1100, 181] on h5 "119983 ZPL XXL KM" at bounding box center [1119, 178] width 132 height 16
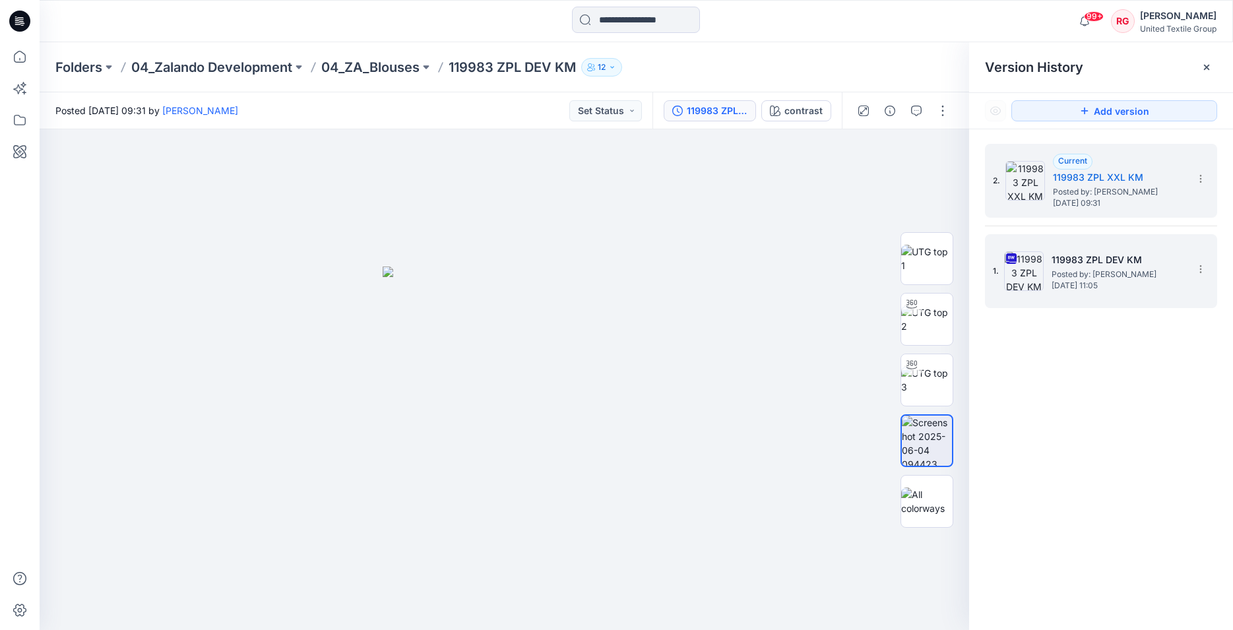
click at [1042, 269] on img at bounding box center [1024, 271] width 40 height 40
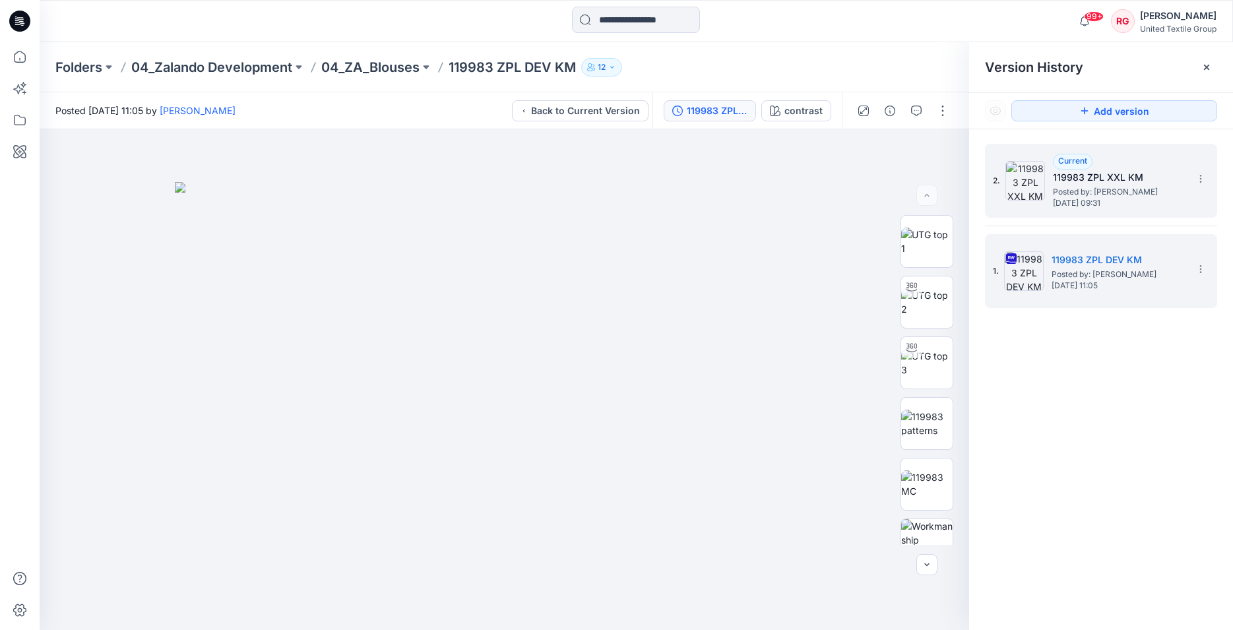
click at [1074, 191] on span "Posted by: Kristina Mekseniene" at bounding box center [1119, 191] width 132 height 13
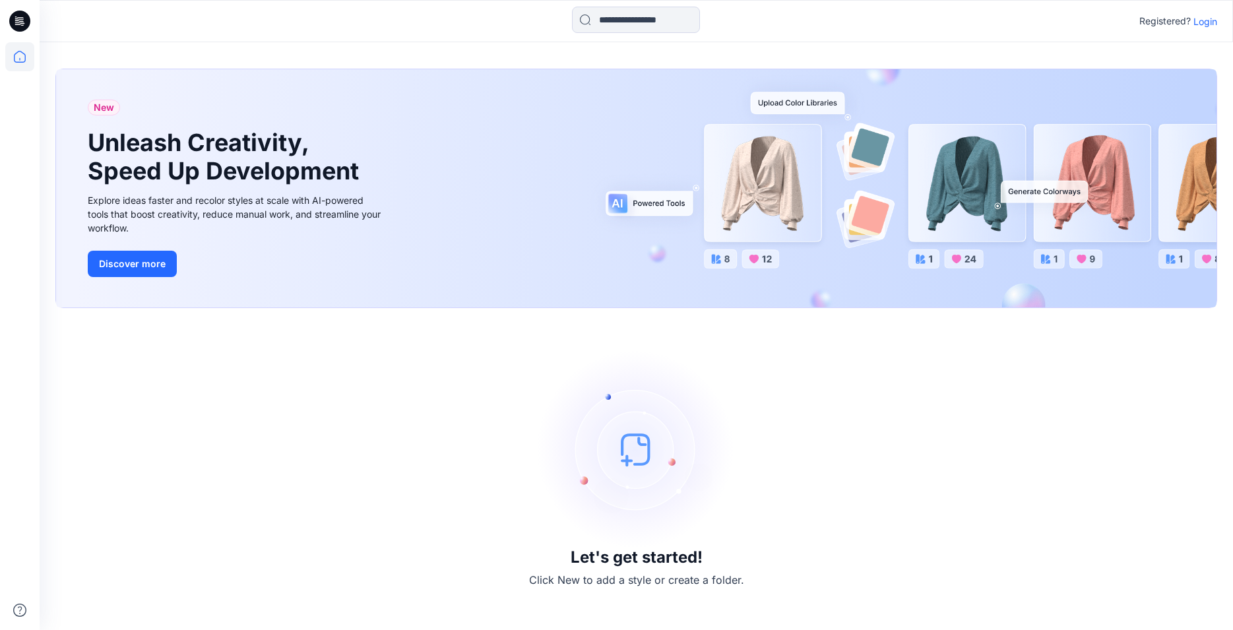
click at [1209, 22] on p "Login" at bounding box center [1206, 22] width 24 height 14
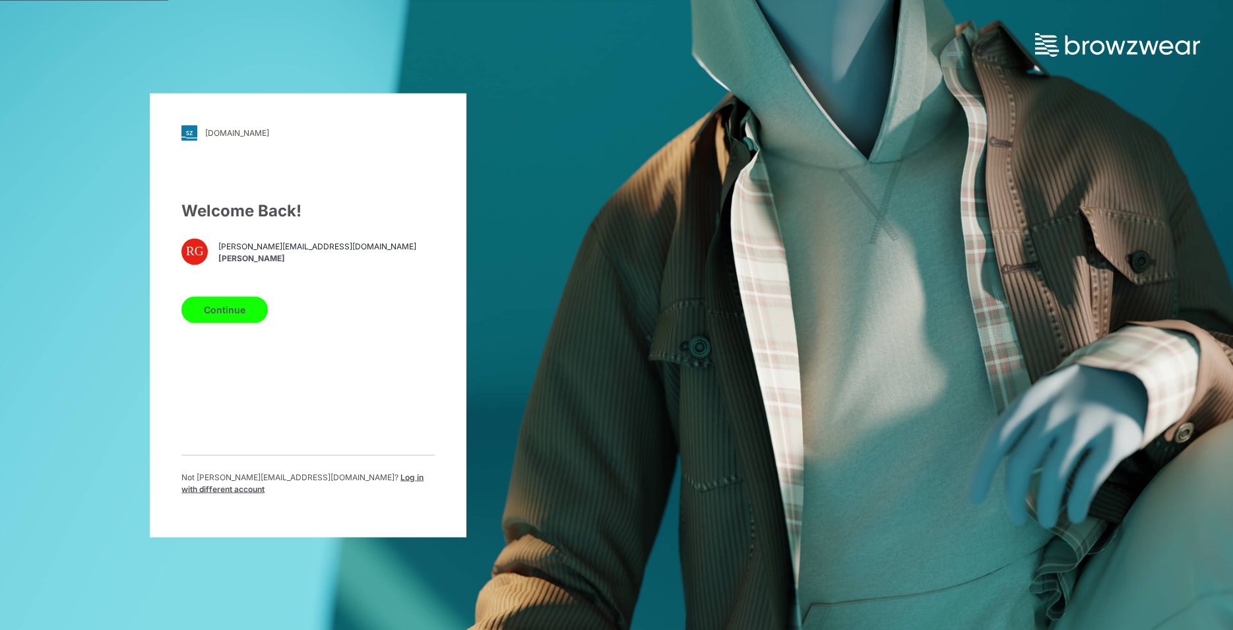
click at [237, 316] on button "Continue" at bounding box center [224, 309] width 86 height 26
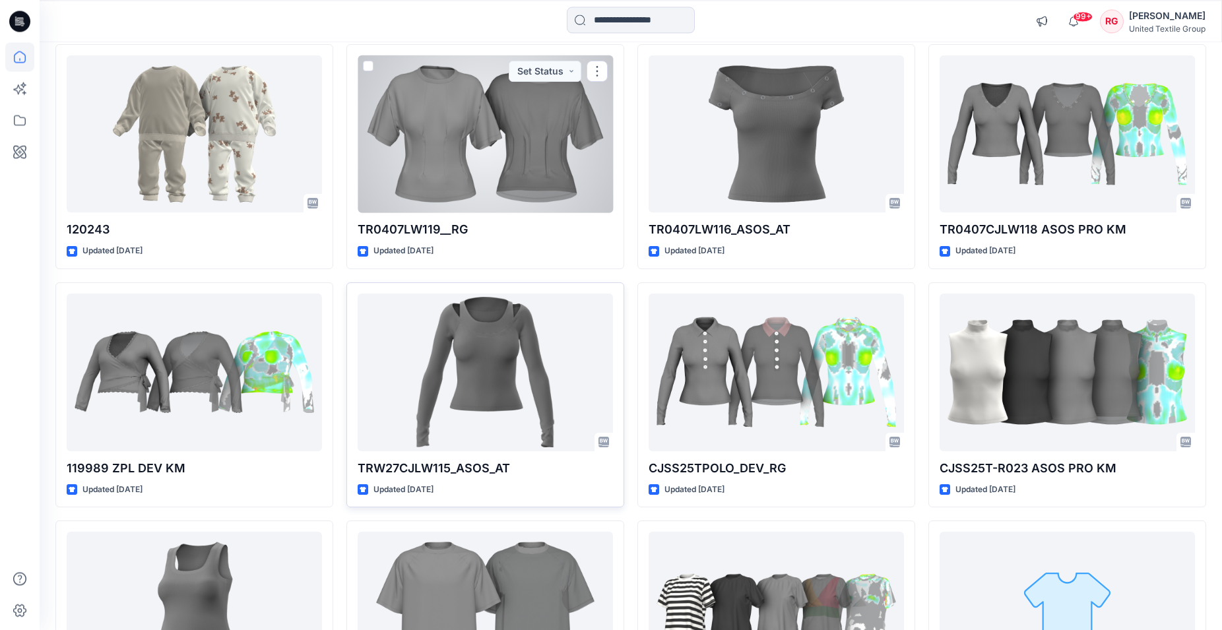
scroll to position [14444, 0]
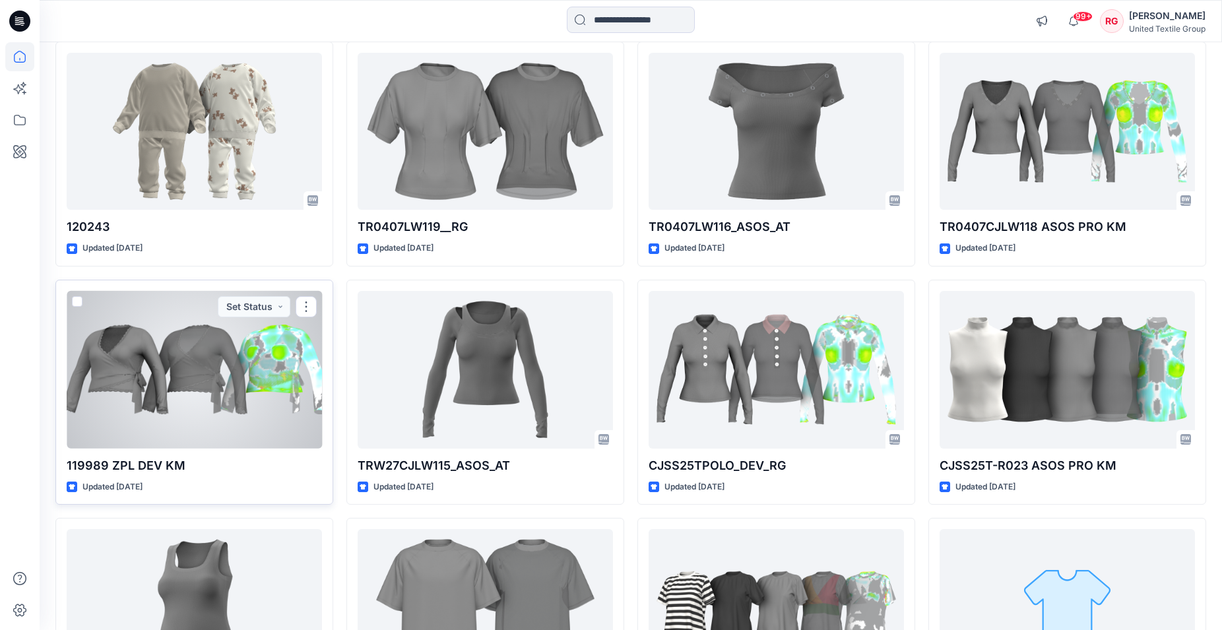
click at [190, 363] on div at bounding box center [194, 370] width 255 height 158
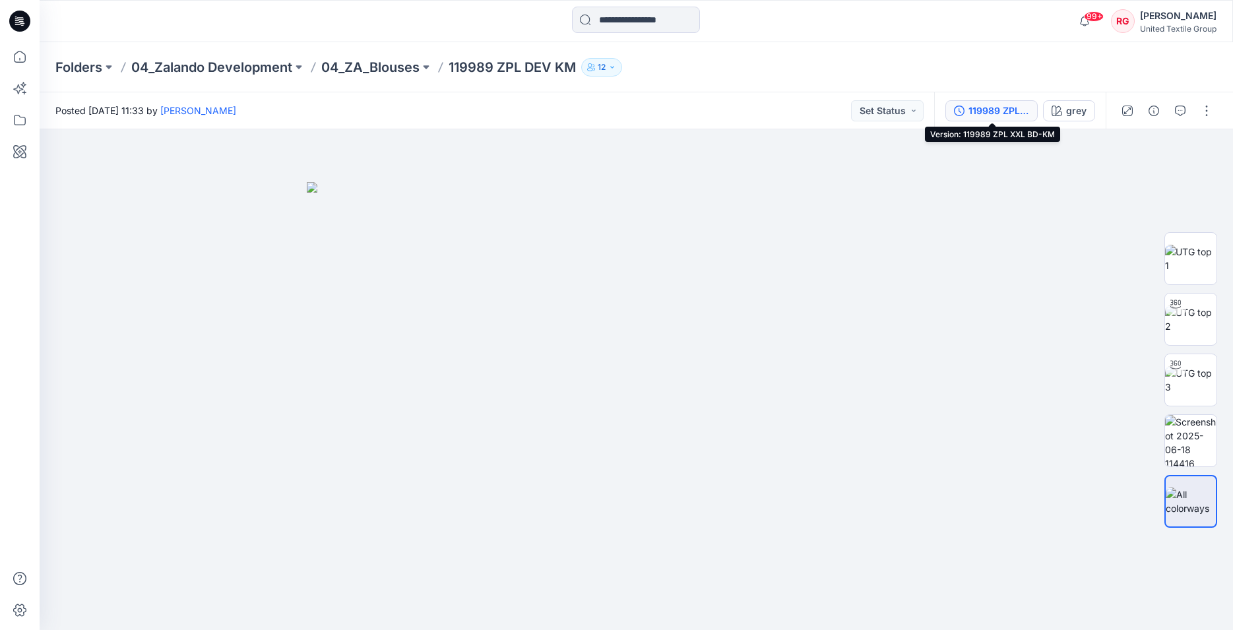
click at [1015, 111] on div "119989 ZPL XXL BD-KM" at bounding box center [999, 111] width 61 height 15
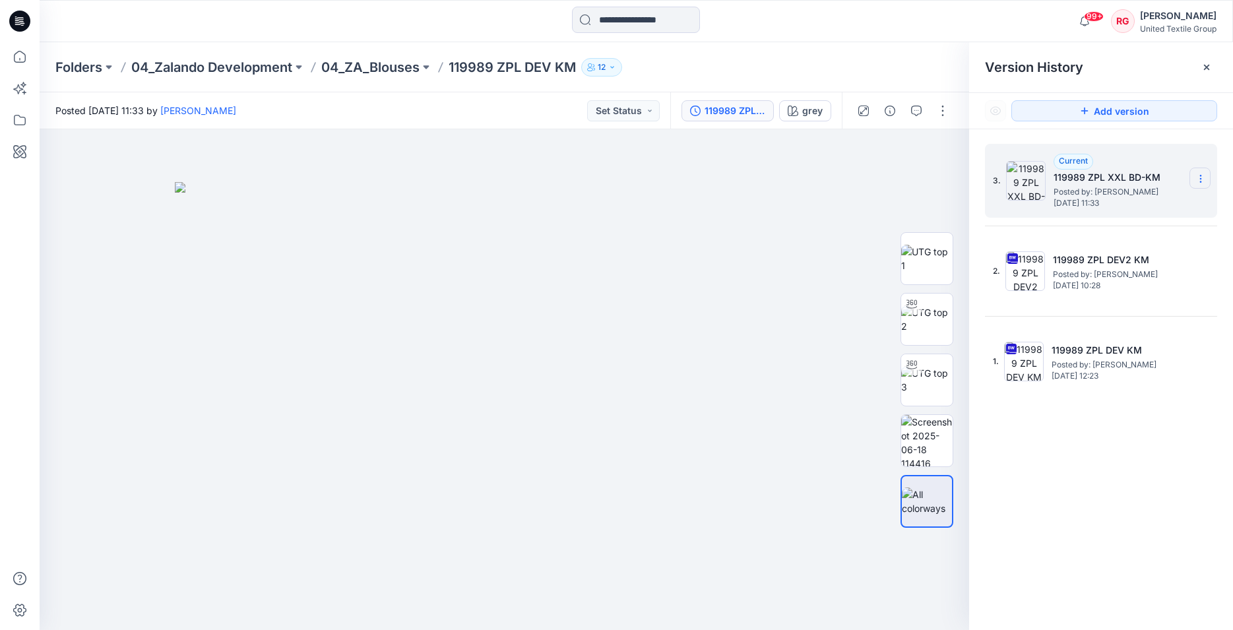
click at [1201, 181] on icon at bounding box center [1201, 179] width 11 height 11
click at [823, 198] on img at bounding box center [505, 406] width 660 height 449
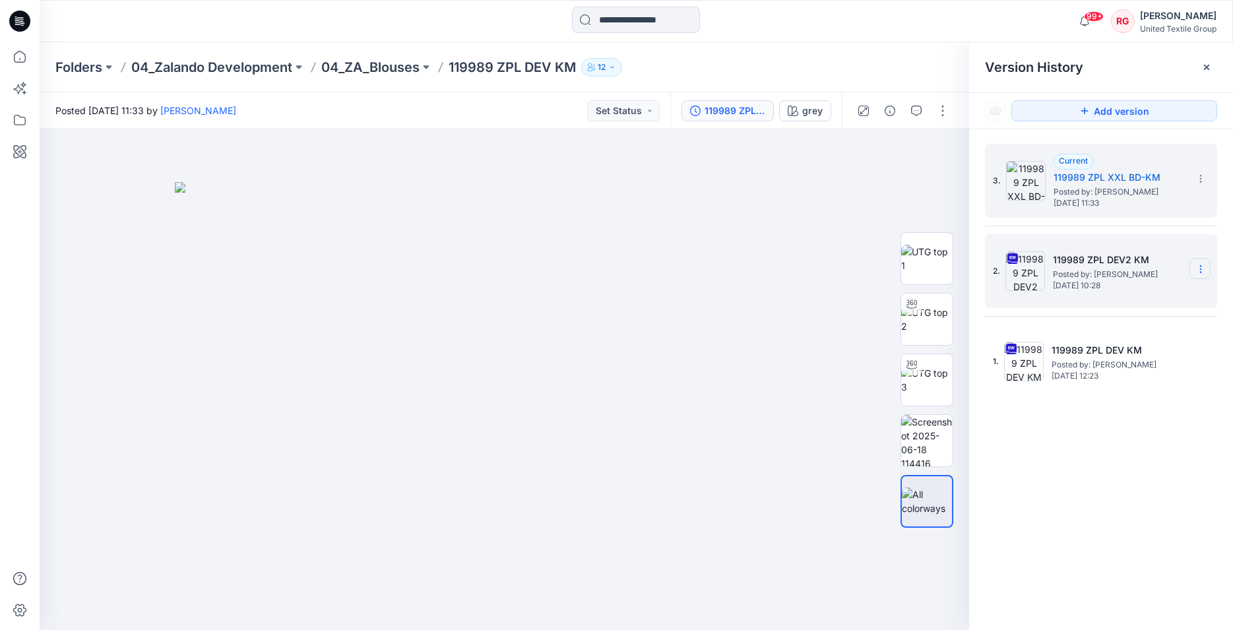
click at [1202, 267] on icon at bounding box center [1201, 269] width 11 height 11
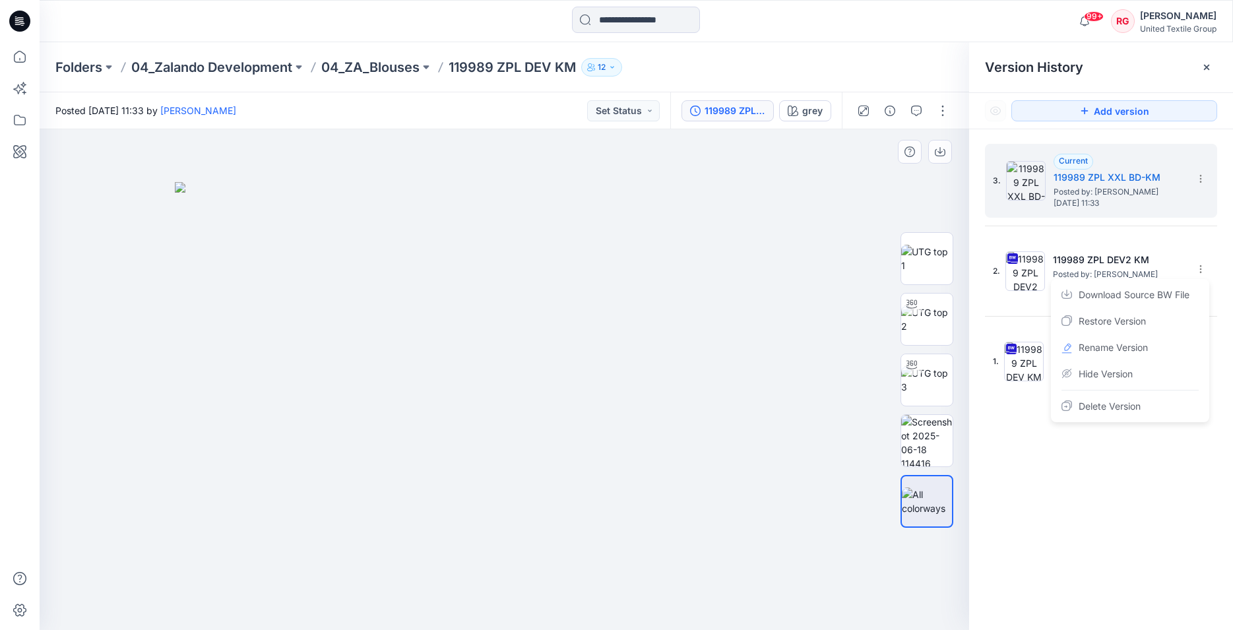
click at [825, 229] on img at bounding box center [505, 406] width 660 height 449
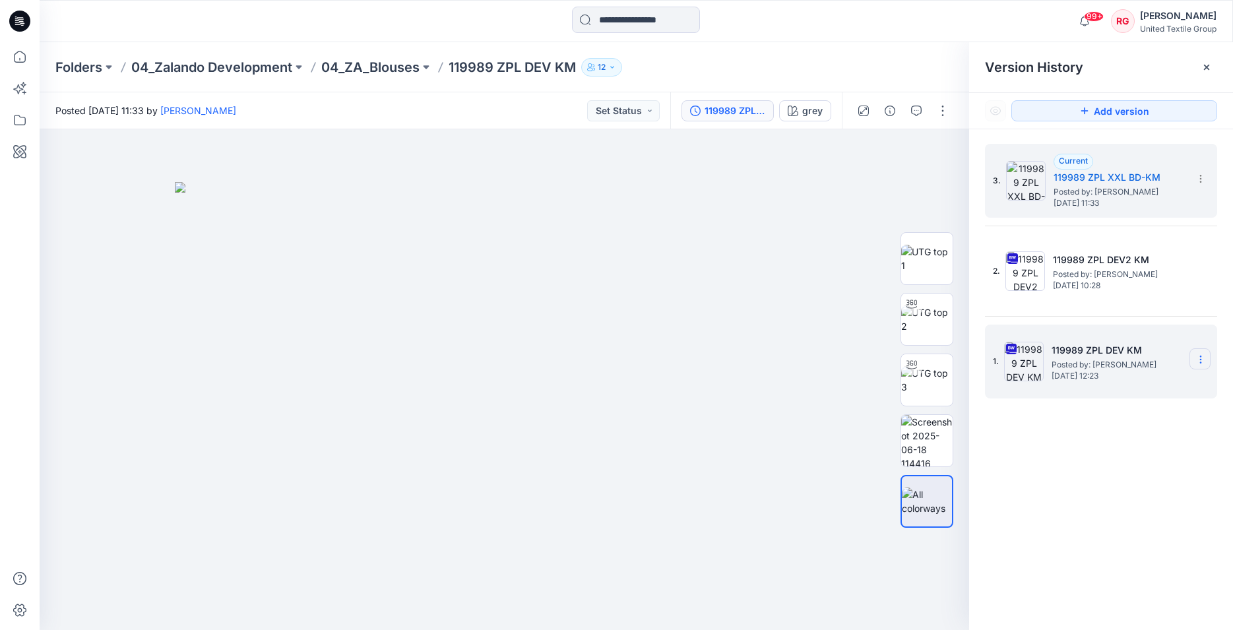
click at [1201, 358] on icon at bounding box center [1201, 359] width 11 height 11
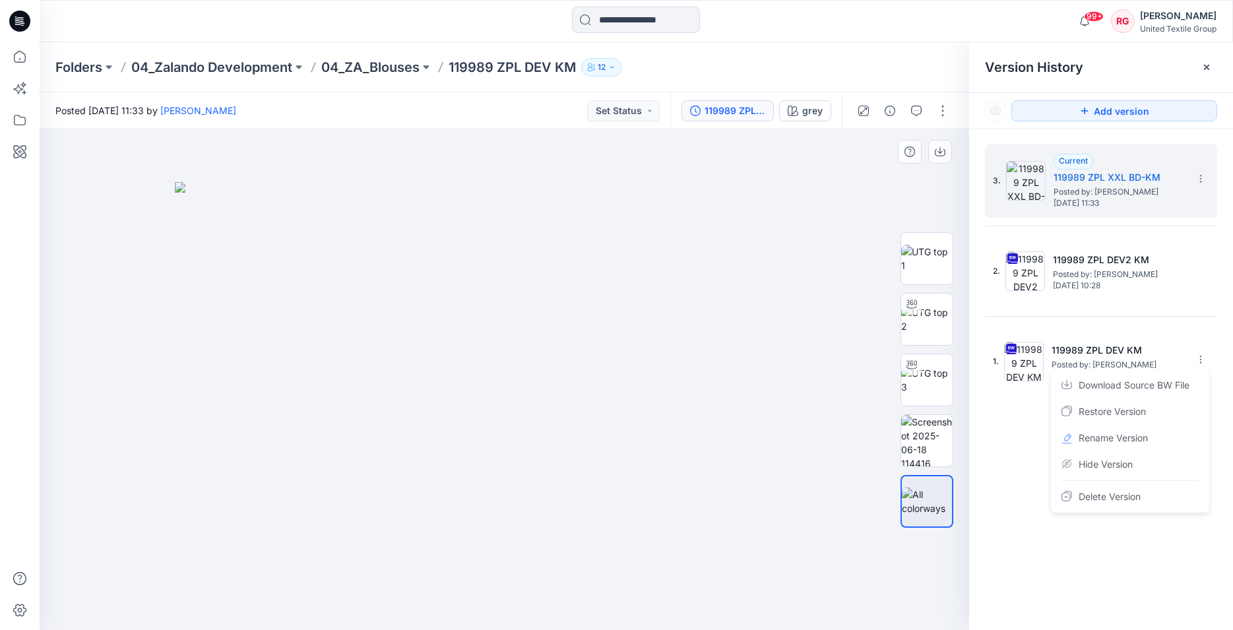
click at [729, 213] on img at bounding box center [505, 406] width 660 height 449
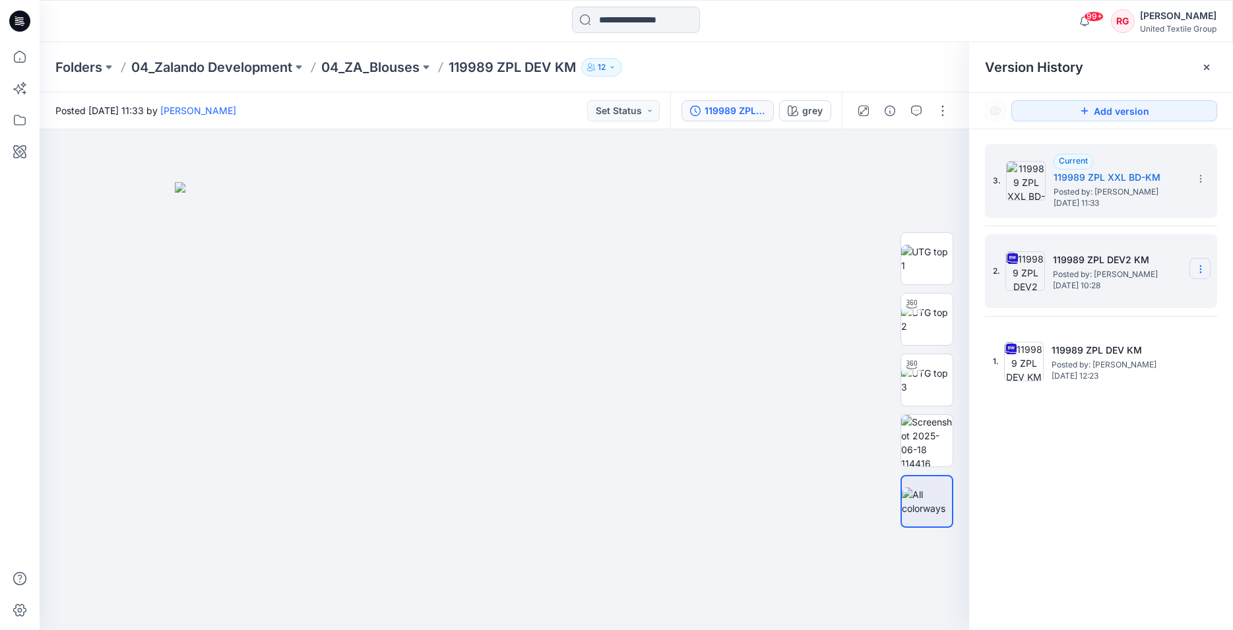
click at [1196, 269] on icon at bounding box center [1201, 269] width 11 height 11
click at [1143, 296] on span "Download Source BW File" at bounding box center [1134, 295] width 111 height 16
click at [1199, 180] on icon at bounding box center [1201, 179] width 11 height 11
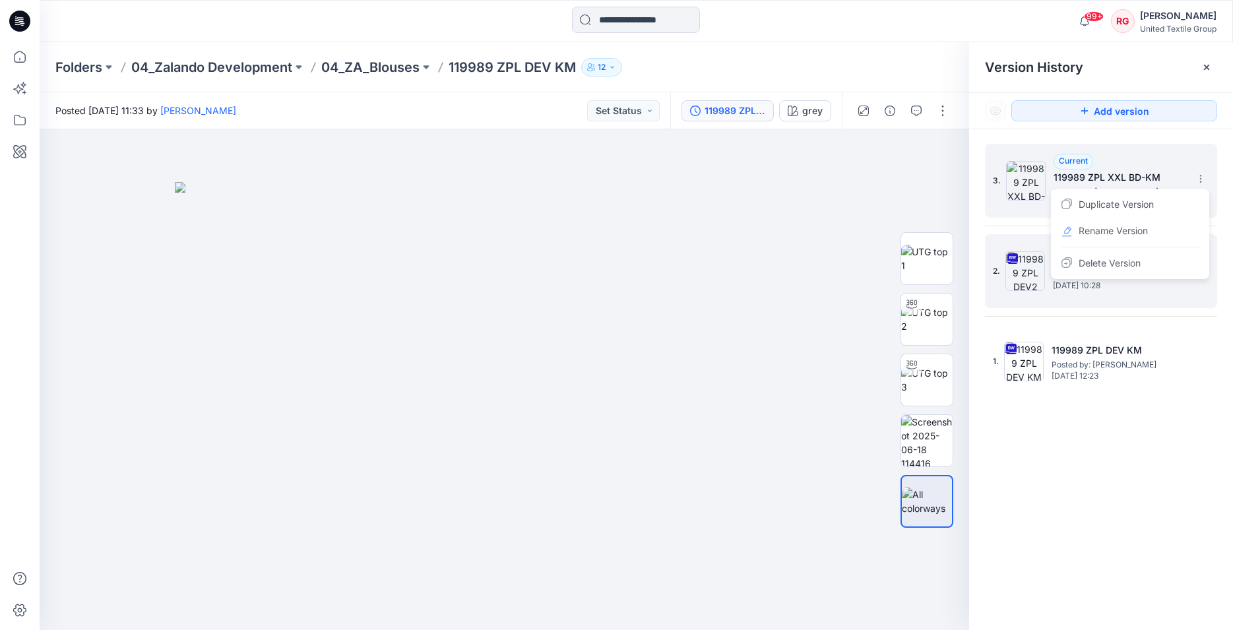
click at [1033, 172] on img at bounding box center [1026, 181] width 40 height 40
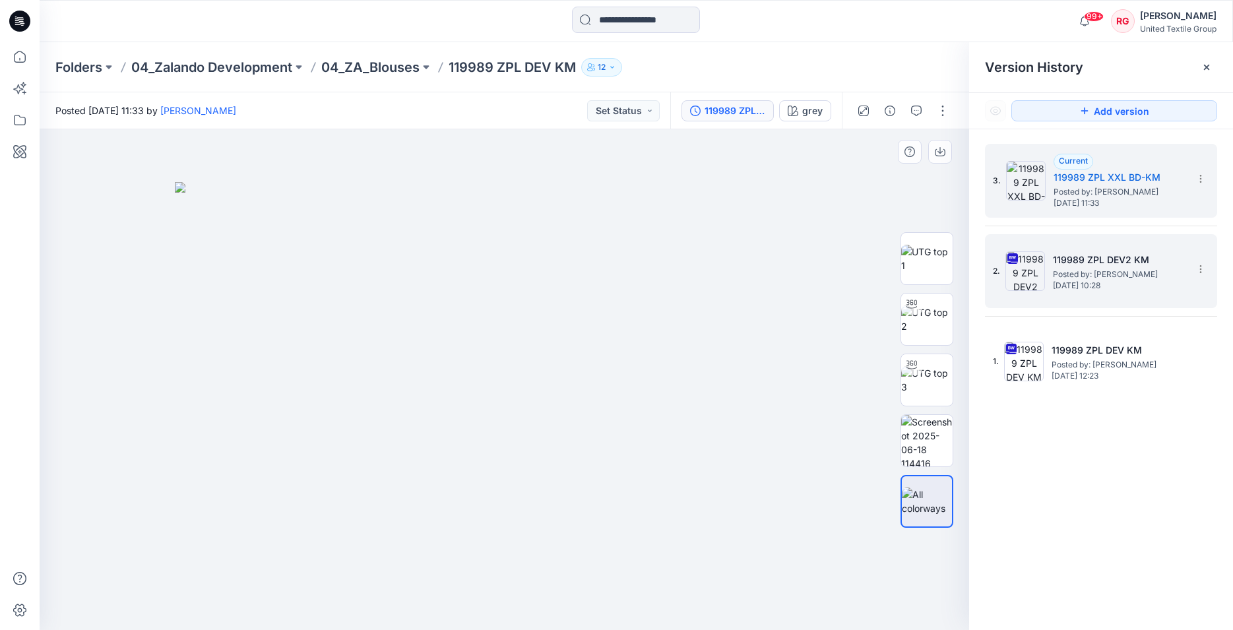
click at [829, 212] on img at bounding box center [505, 406] width 660 height 449
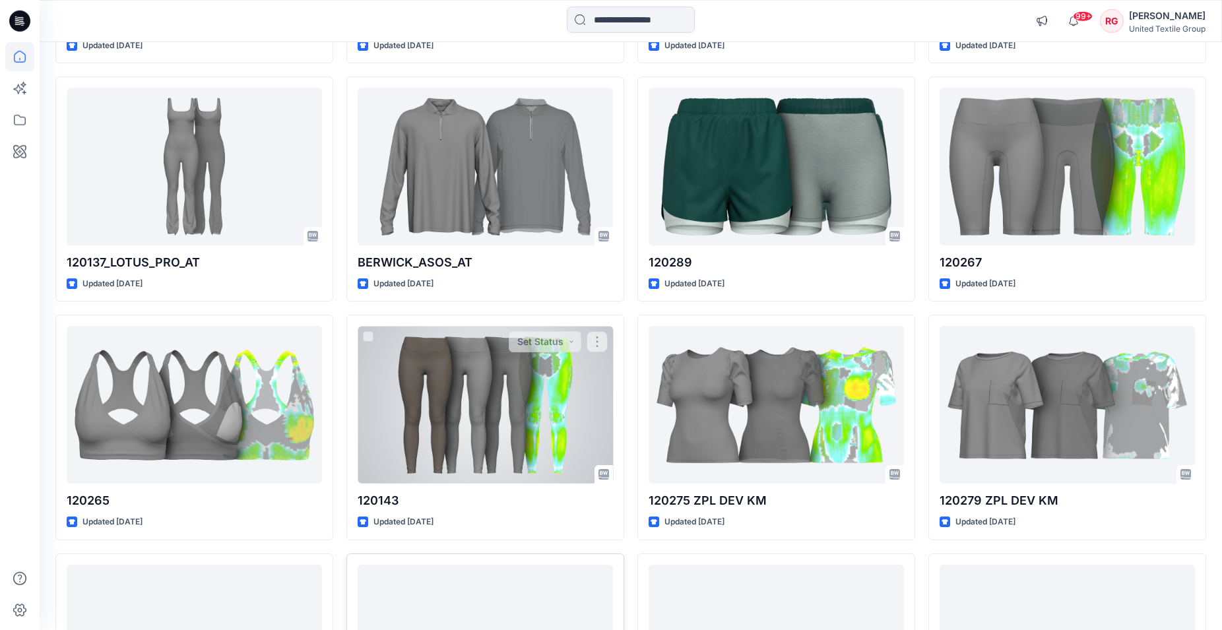
scroll to position [14014, 0]
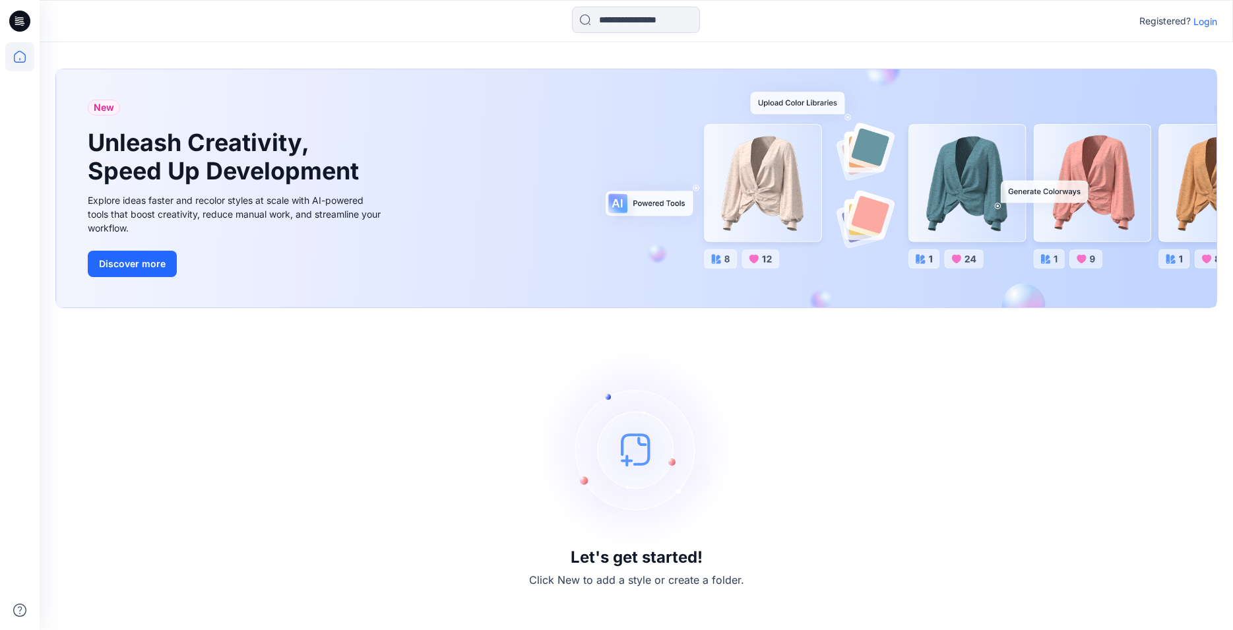
click at [1198, 24] on p "Login" at bounding box center [1206, 22] width 24 height 14
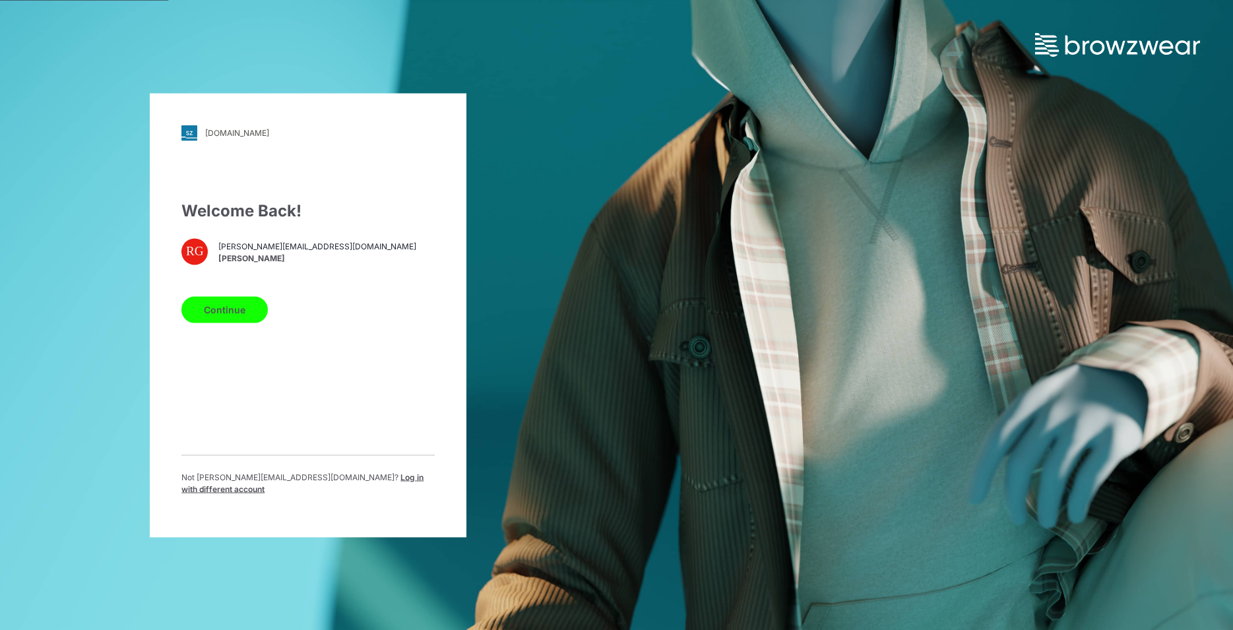
click at [241, 317] on button "Continue" at bounding box center [224, 309] width 86 height 26
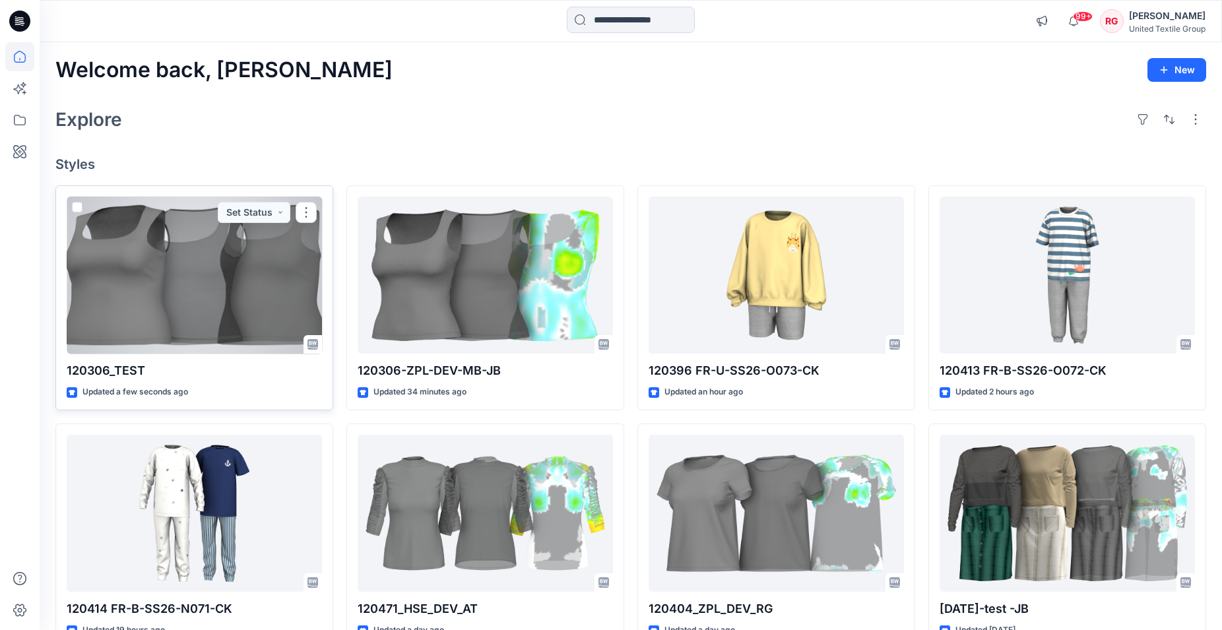
click at [182, 284] on div at bounding box center [194, 276] width 255 height 158
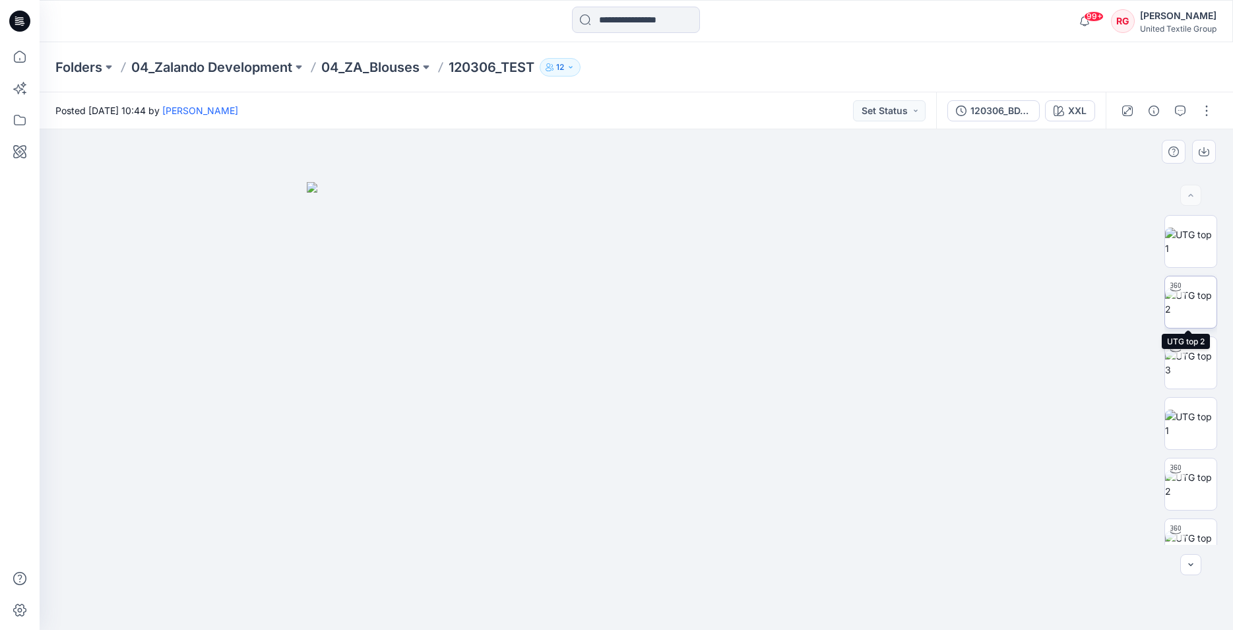
click at [1190, 303] on img at bounding box center [1190, 302] width 51 height 28
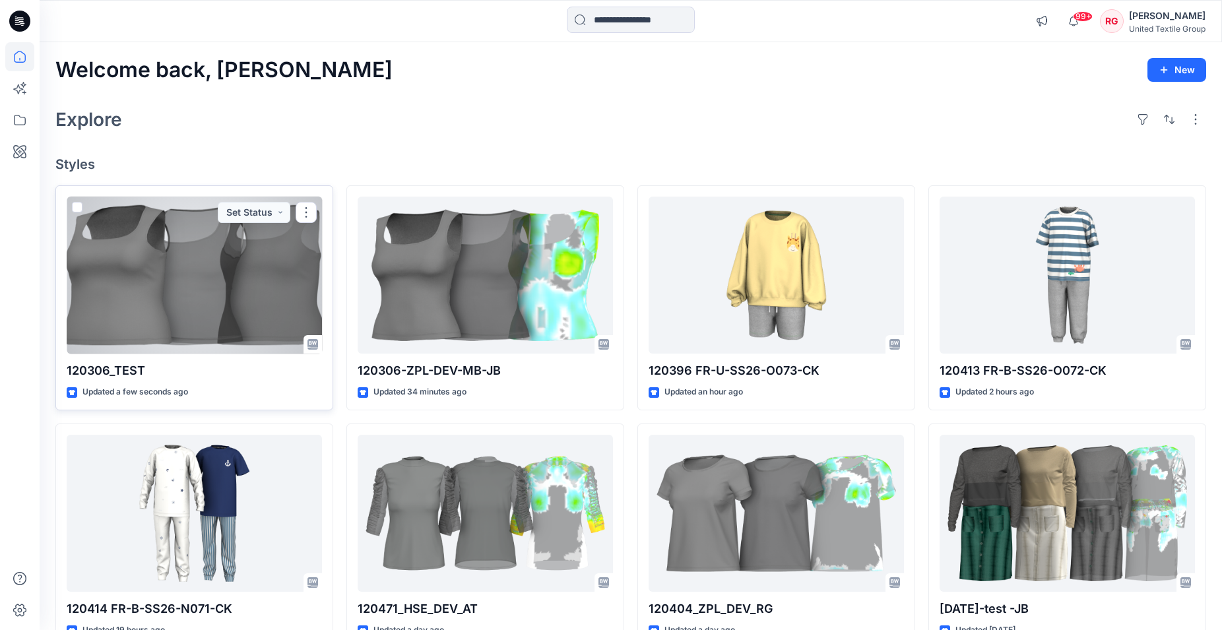
click at [274, 260] on div at bounding box center [194, 276] width 255 height 158
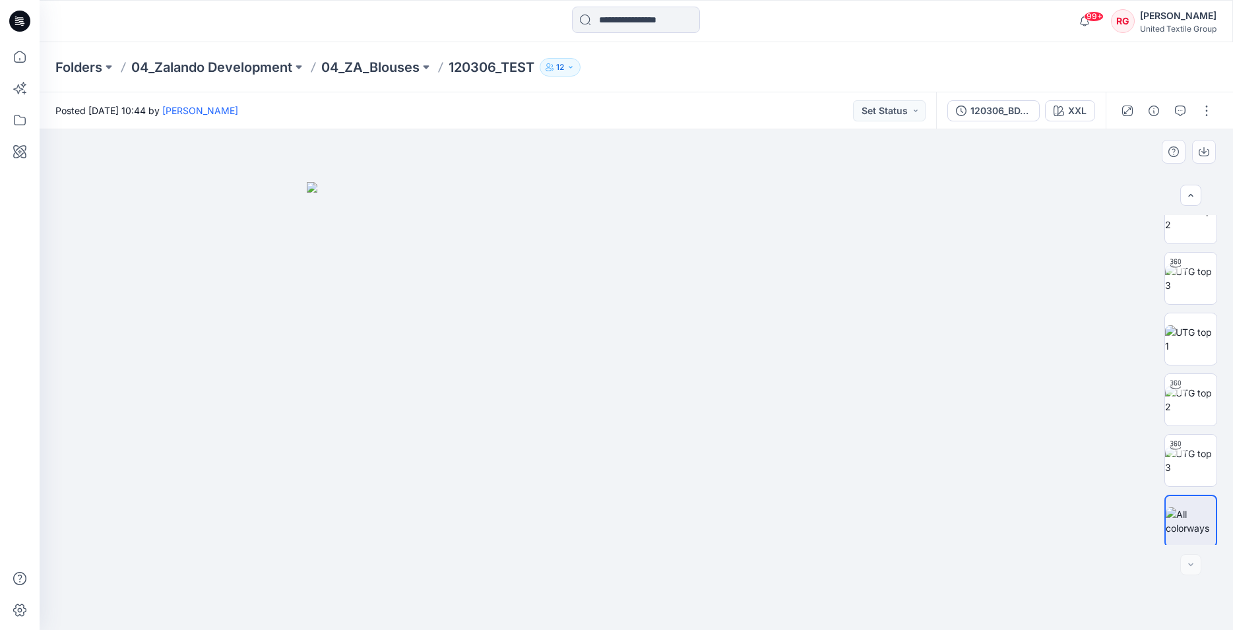
scroll to position [92, 0]
click at [1191, 512] on img at bounding box center [1191, 519] width 50 height 28
click at [1184, 462] on img at bounding box center [1190, 458] width 51 height 28
click at [1189, 401] on img at bounding box center [1190, 397] width 51 height 28
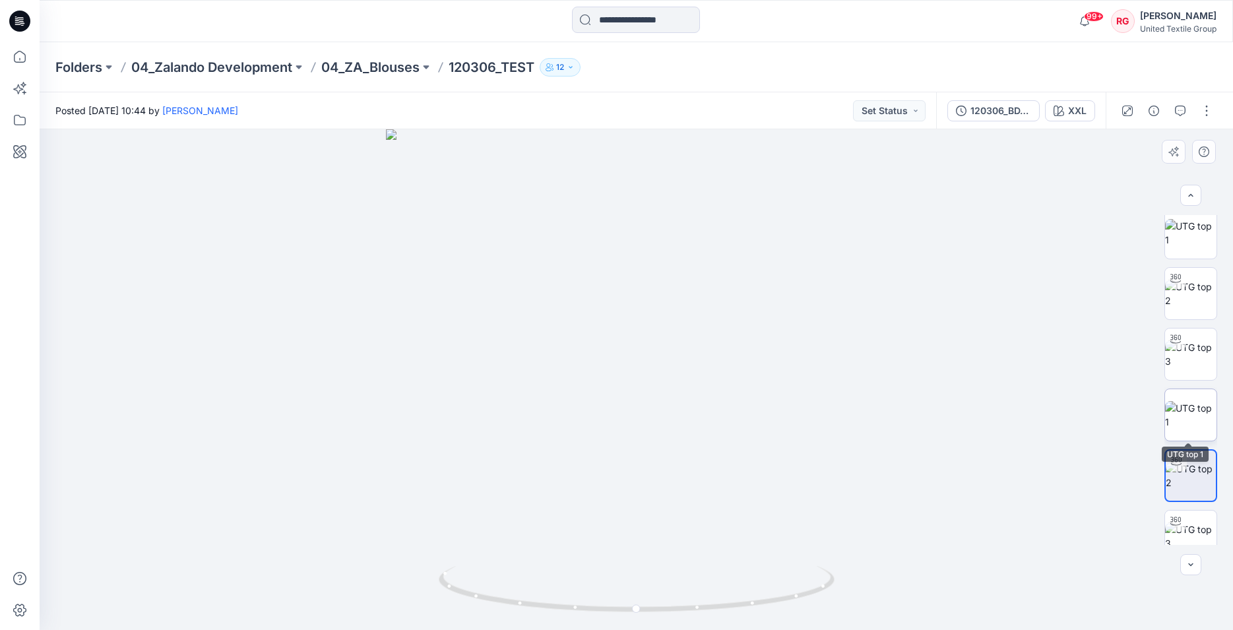
scroll to position [0, 0]
click at [1184, 298] on img at bounding box center [1190, 302] width 51 height 28
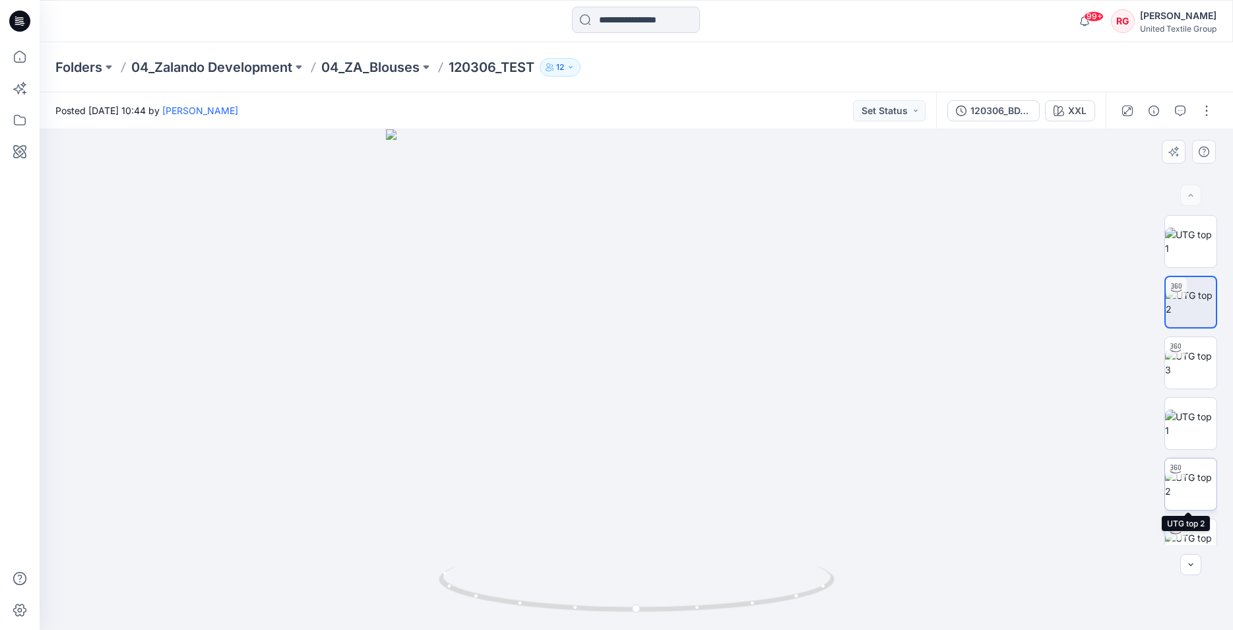
click at [1181, 486] on img at bounding box center [1190, 484] width 51 height 28
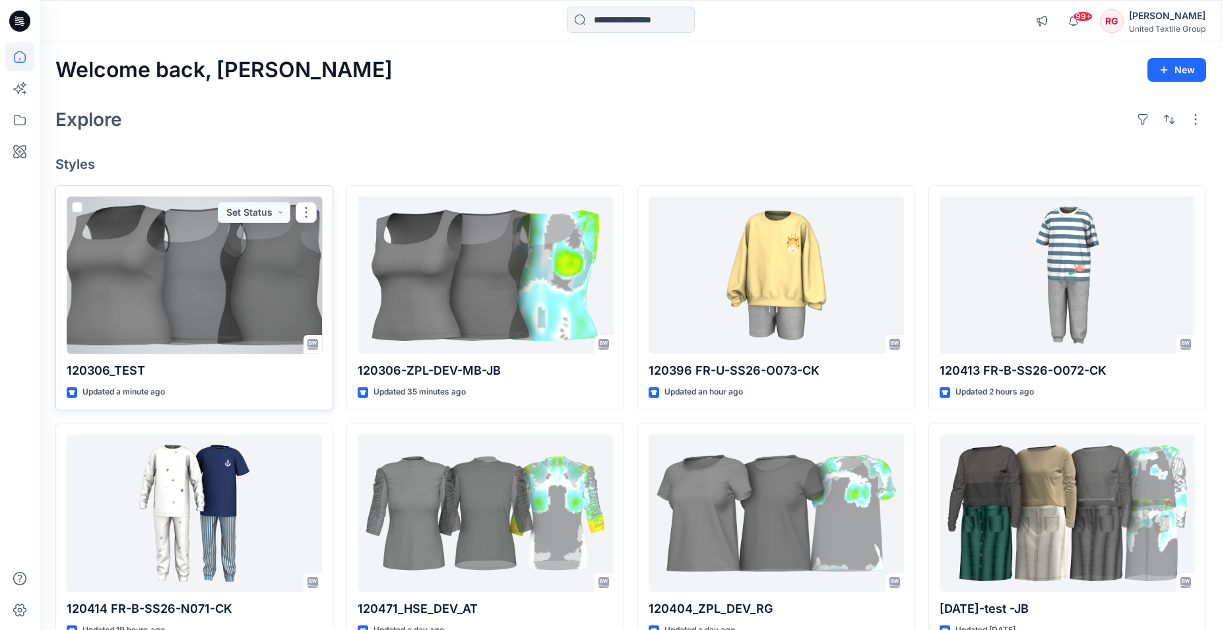
click at [209, 300] on div at bounding box center [194, 276] width 255 height 158
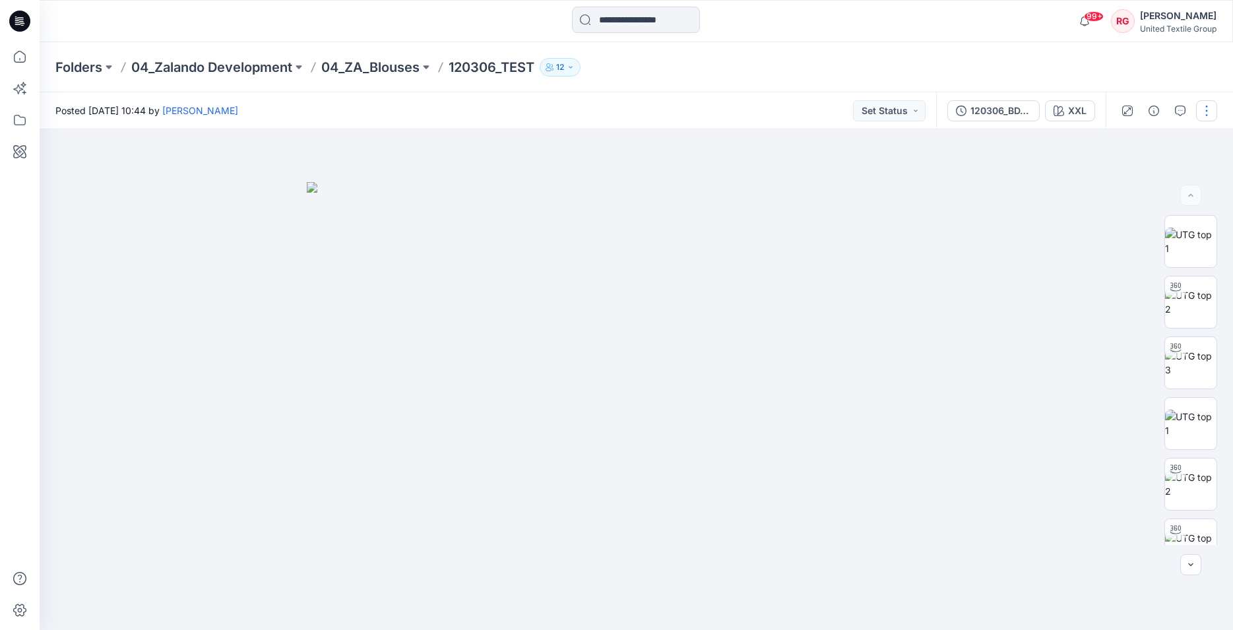
click at [1205, 113] on button "button" at bounding box center [1206, 110] width 21 height 21
click at [1119, 181] on p "Edit" at bounding box center [1122, 179] width 16 height 14
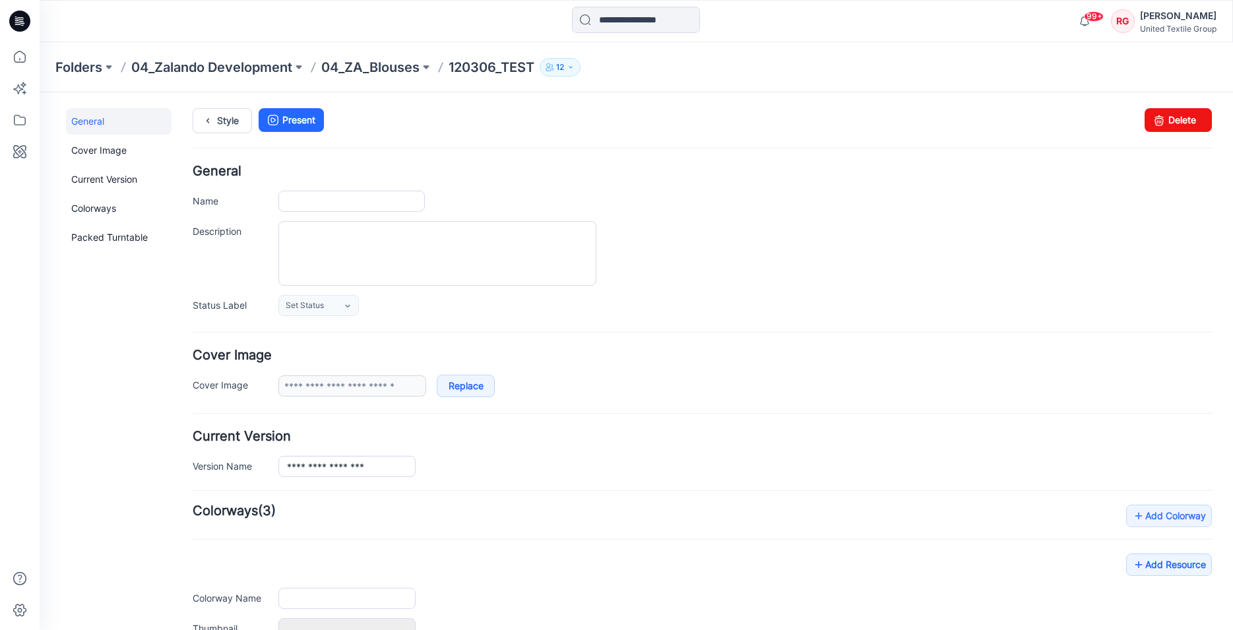
type input "**********"
type input "***"
type input "**********"
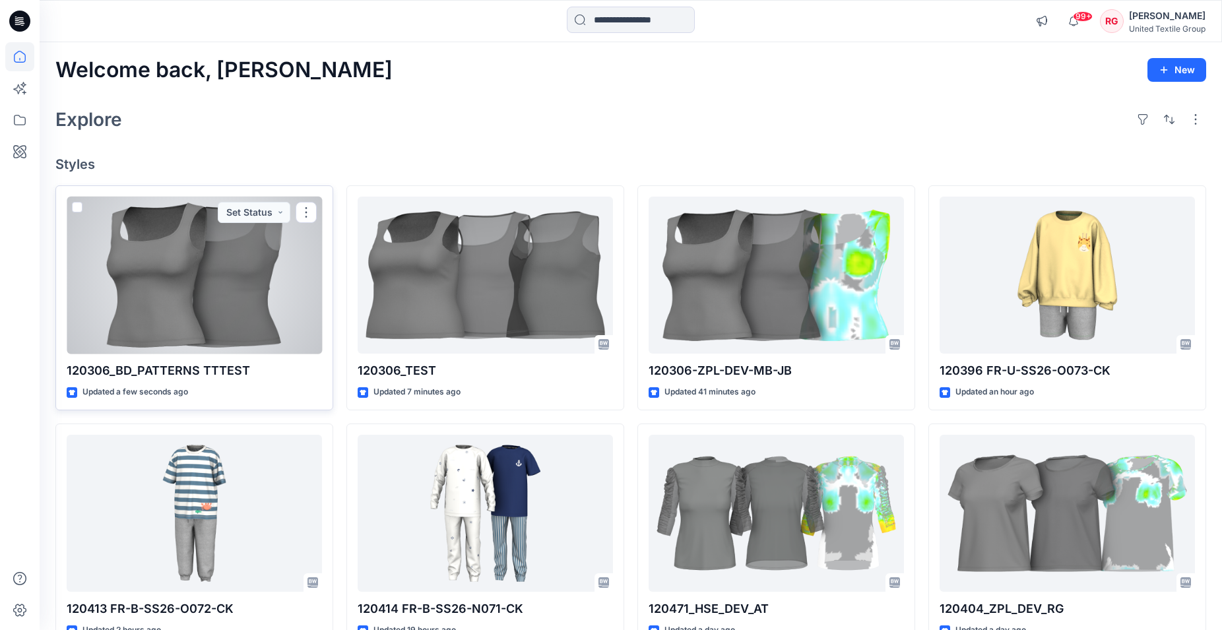
click at [251, 288] on div at bounding box center [194, 276] width 255 height 158
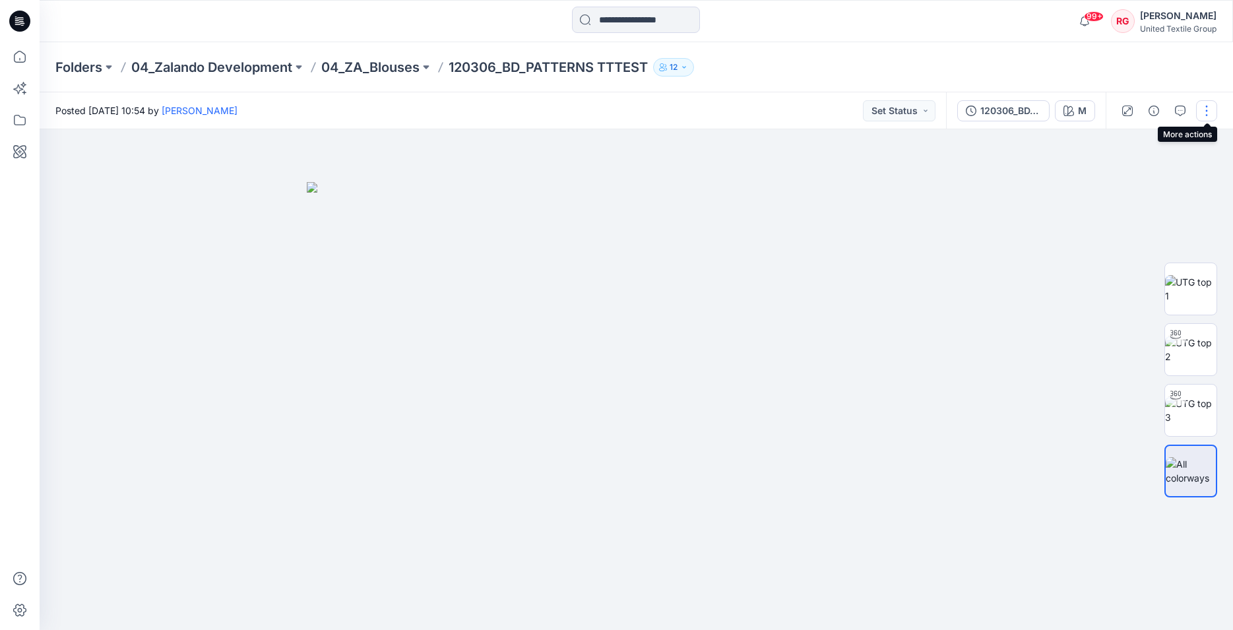
click at [1207, 113] on button "button" at bounding box center [1206, 110] width 21 height 21
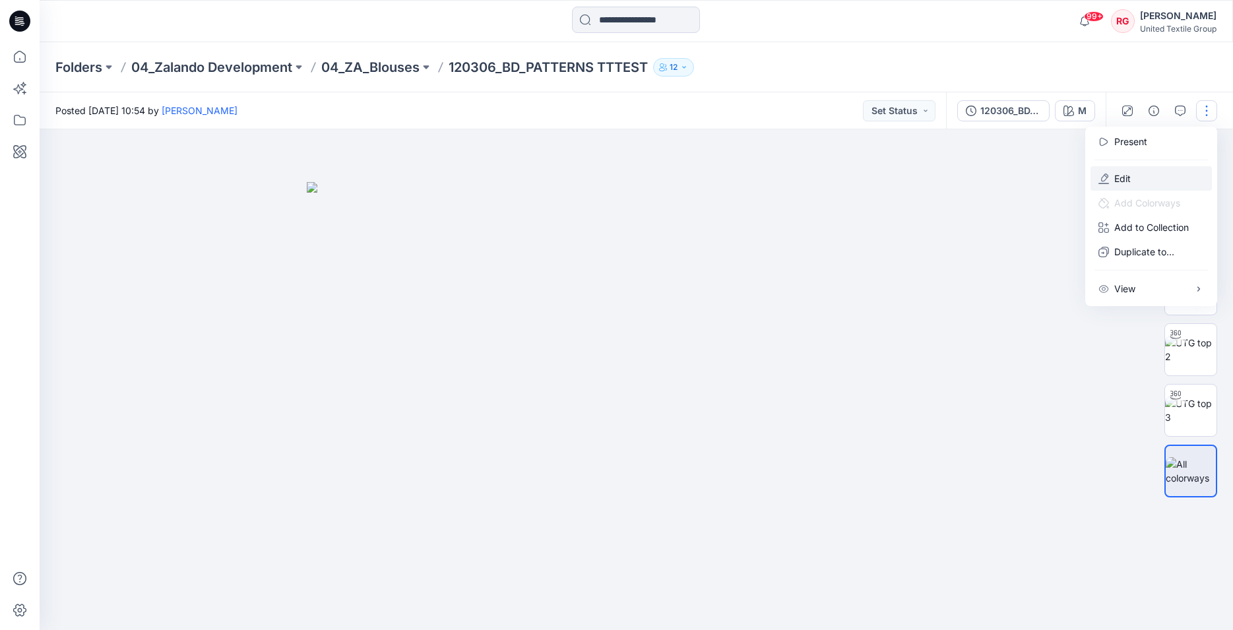
click at [1136, 176] on button "Edit" at bounding box center [1151, 178] width 121 height 24
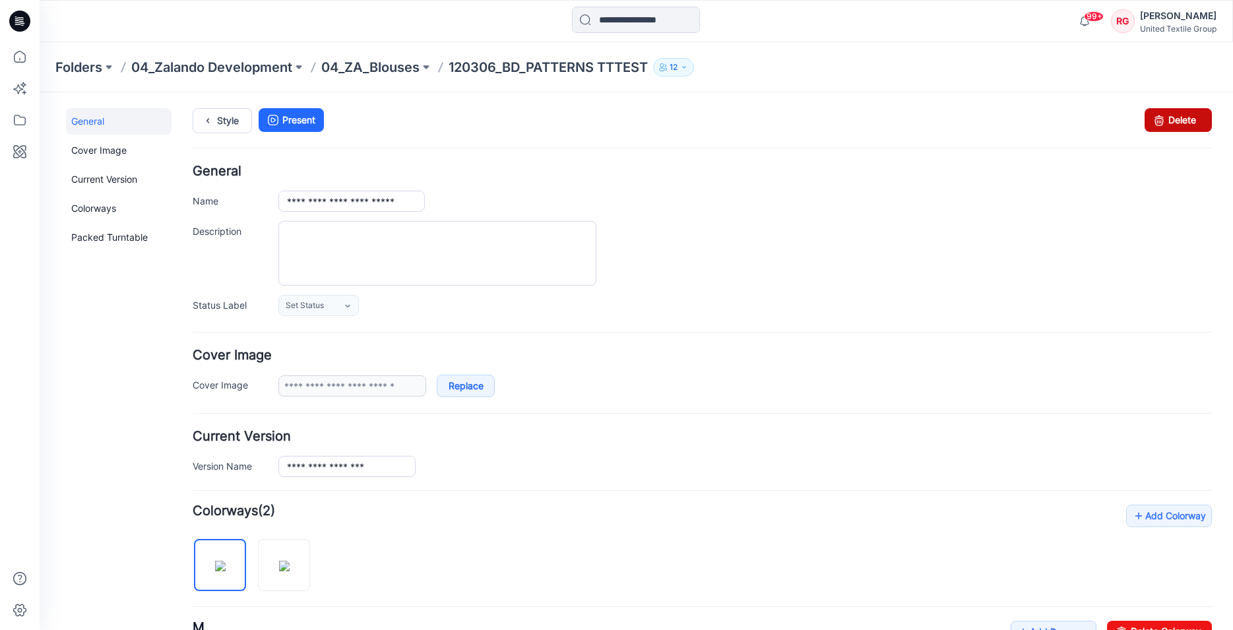
click at [1166, 123] on link "Delete" at bounding box center [1178, 120] width 67 height 24
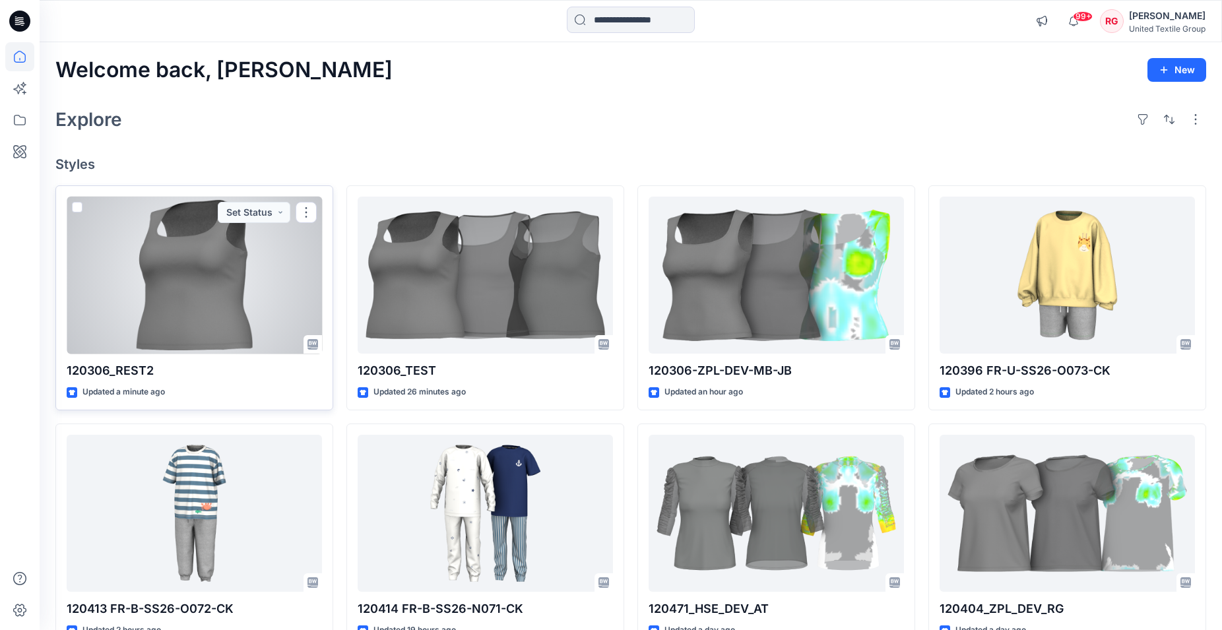
click at [211, 279] on div at bounding box center [194, 276] width 255 height 158
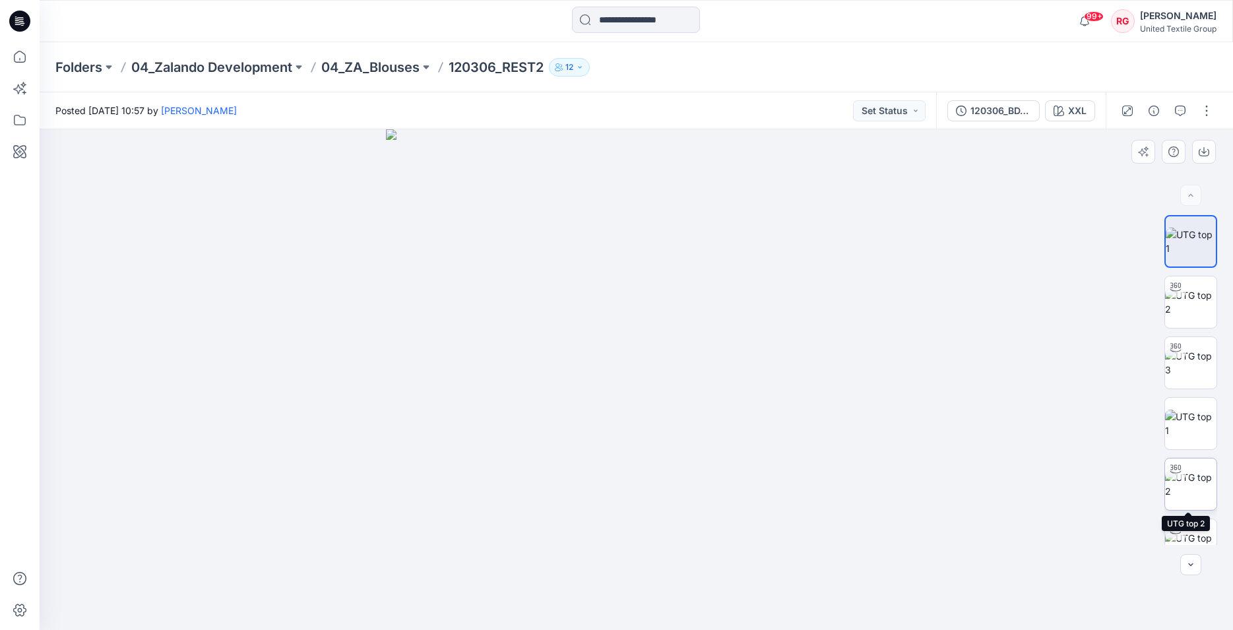
click at [1191, 487] on img at bounding box center [1190, 484] width 51 height 28
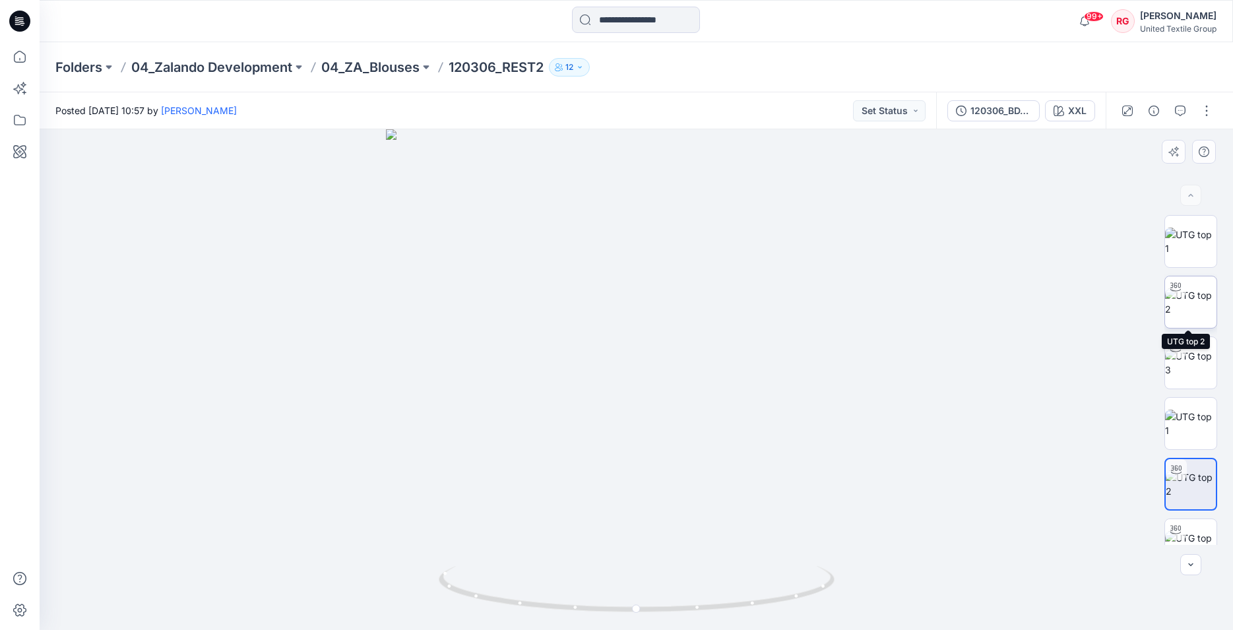
click at [1184, 309] on img at bounding box center [1190, 302] width 51 height 28
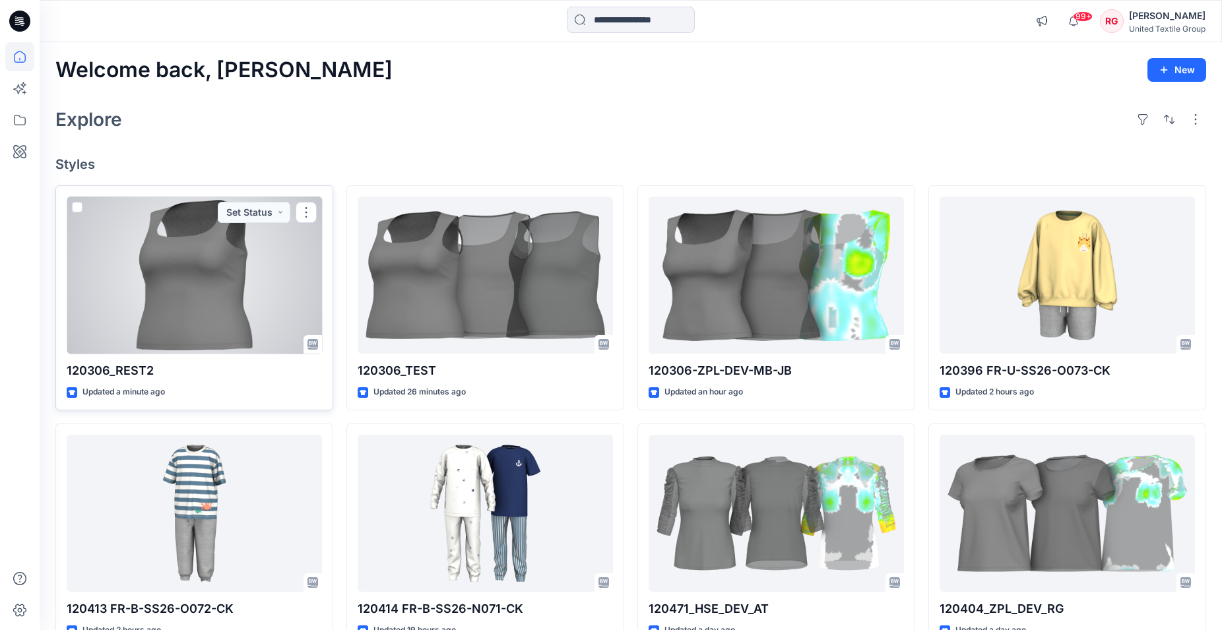
click at [261, 281] on div at bounding box center [194, 276] width 255 height 158
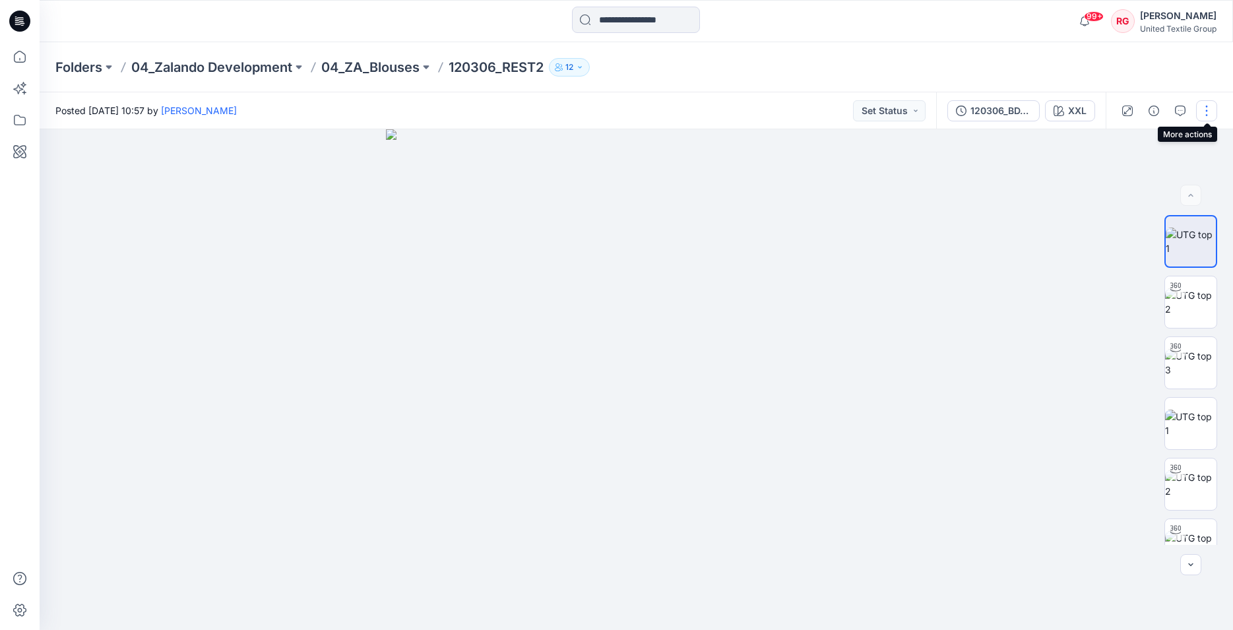
click at [1212, 109] on button "button" at bounding box center [1206, 110] width 21 height 21
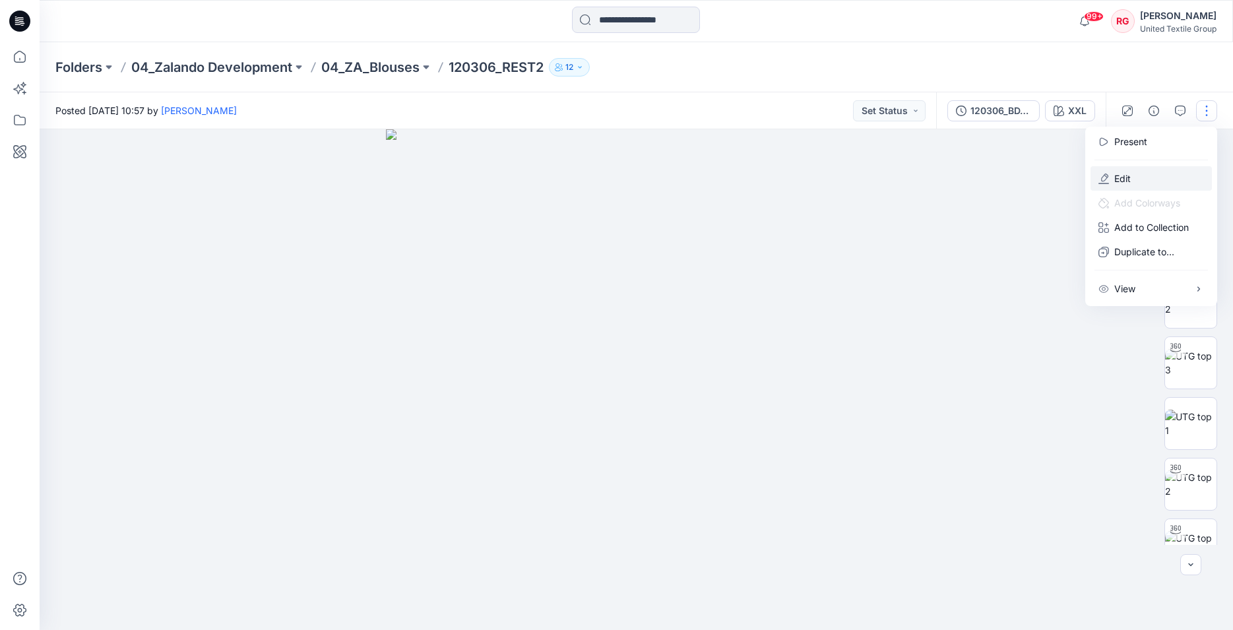
click at [1130, 175] on p "Edit" at bounding box center [1122, 179] width 16 height 14
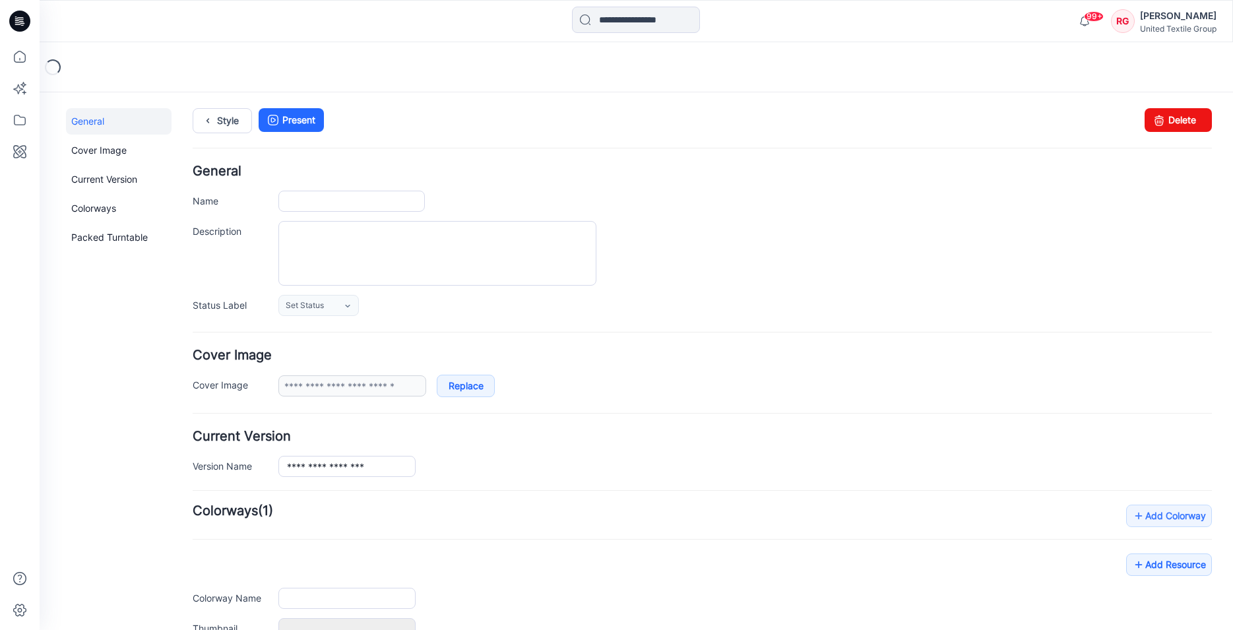
type input "**********"
type input "***"
type input "**********"
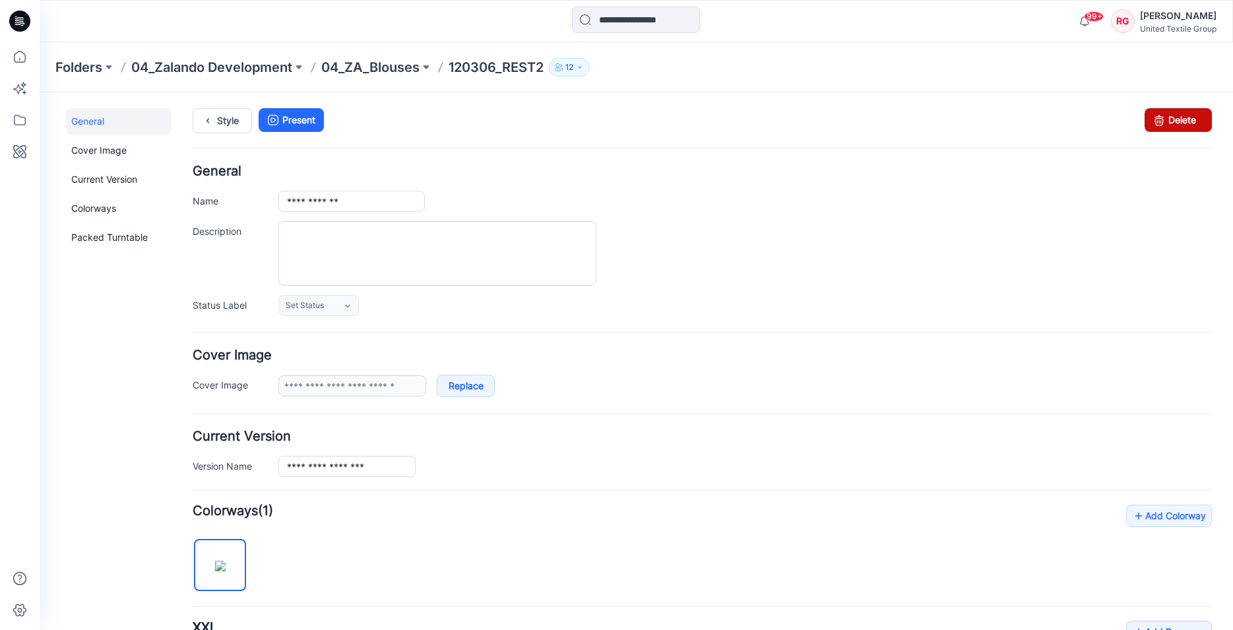
click at [1173, 122] on link "Delete" at bounding box center [1178, 120] width 67 height 24
